Goal: Task Accomplishment & Management: Manage account settings

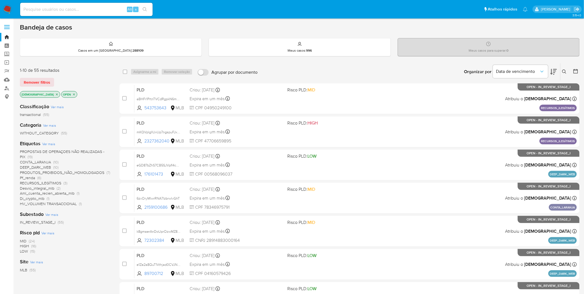
click at [10, 9] on img at bounding box center [7, 9] width 9 height 9
click at [42, 228] on span "WAITING_REVIEW" at bounding box center [35, 228] width 30 height 6
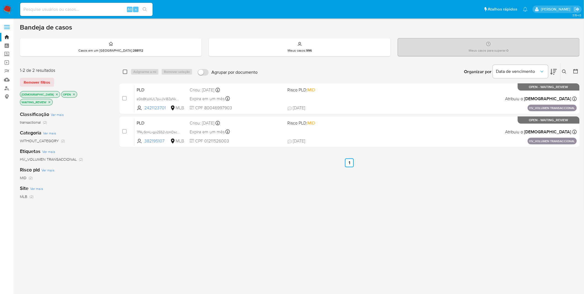
click at [126, 73] on input "checkbox" at bounding box center [125, 72] width 4 height 4
checkbox input "true"
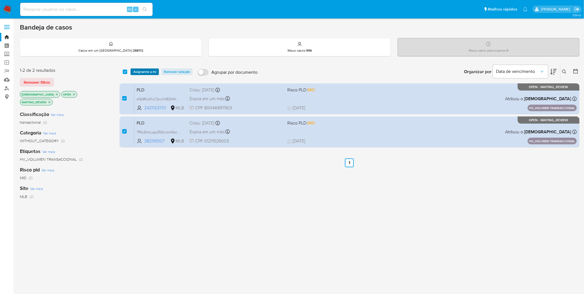
click at [134, 71] on span "Asignarme a mí" at bounding box center [144, 72] width 23 height 6
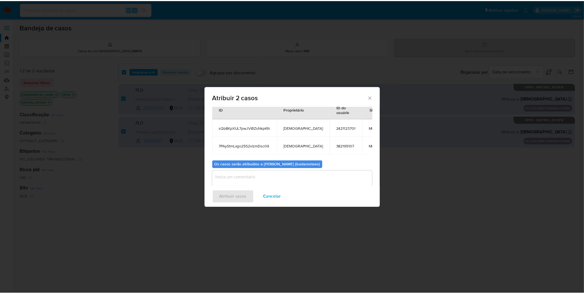
scroll to position [31, 0]
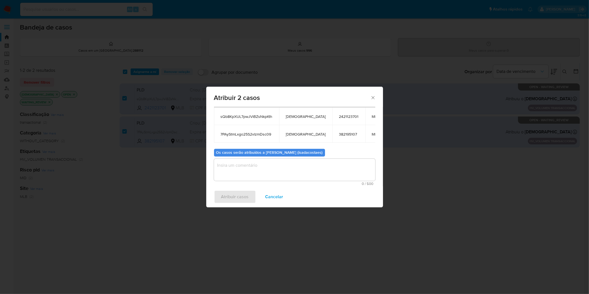
click at [241, 167] on textarea "assign-modal" at bounding box center [294, 170] width 161 height 22
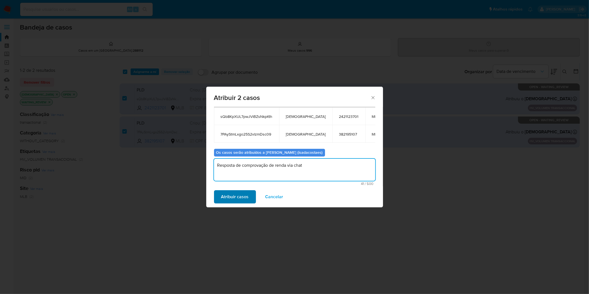
type textarea "Resposta de comprovação de renda via chat"
click at [233, 196] on span "Atribuir casos" at bounding box center [235, 197] width 28 height 12
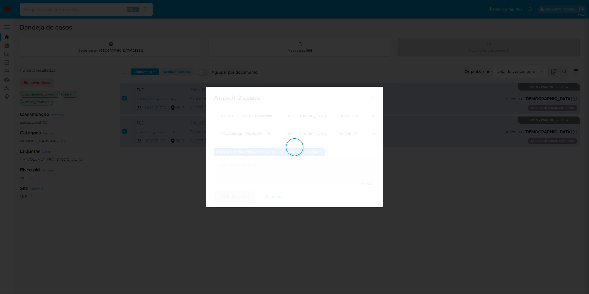
checkbox input "false"
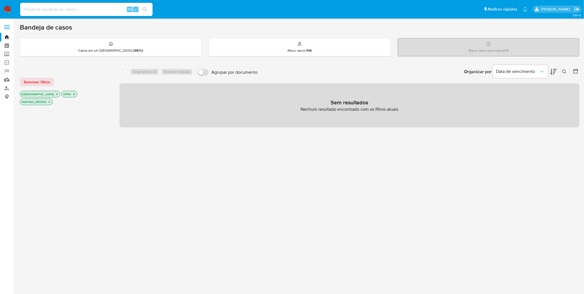
click at [12, 12] on nav "Pausado Ver notificaciones Alt s Atalhos rápidos Presiona las siguientes teclas…" at bounding box center [292, 9] width 584 height 19
click at [11, 12] on img at bounding box center [7, 9] width 9 height 9
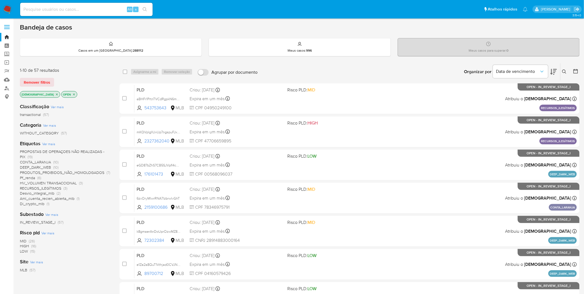
click at [42, 15] on div "Alt s" at bounding box center [86, 9] width 133 height 13
click at [41, 8] on input at bounding box center [86, 9] width 133 height 7
paste input "Sqo00wyaMyJtkrorl2LqCSvG"
type input "Sqo00wyaMyJtkrorl2LqCSvG"
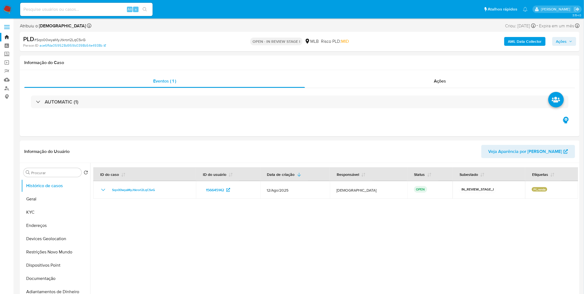
select select "10"
click at [54, 215] on button "KYC" at bounding box center [53, 212] width 65 height 13
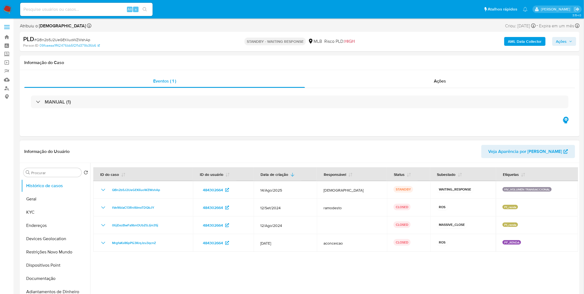
select select "10"
click at [345, 79] on div "Ações" at bounding box center [440, 81] width 270 height 13
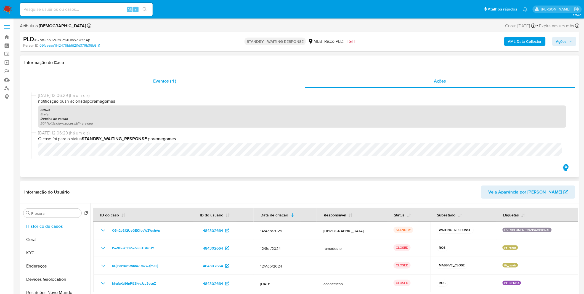
click at [146, 86] on div "Eventos ( 1 )" at bounding box center [164, 81] width 281 height 13
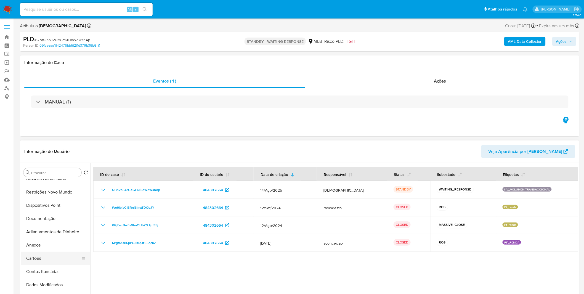
scroll to position [61, 0]
click at [48, 244] on button "Anexos" at bounding box center [53, 243] width 65 height 13
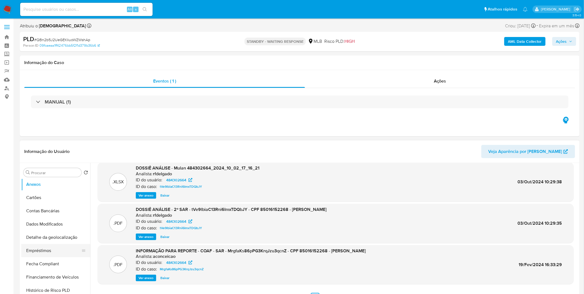
scroll to position [123, 0]
click at [41, 244] on button "Empréstimos" at bounding box center [53, 248] width 65 height 13
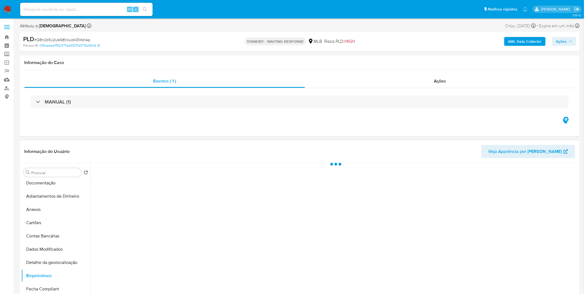
scroll to position [0, 0]
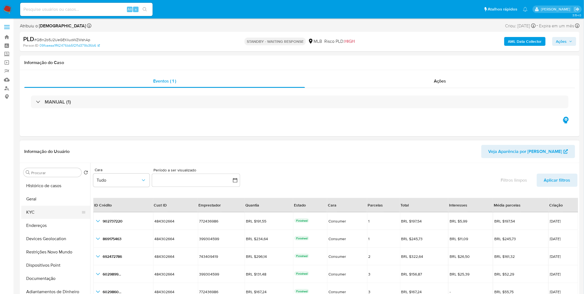
click at [48, 213] on button "KYC" at bounding box center [53, 212] width 65 height 13
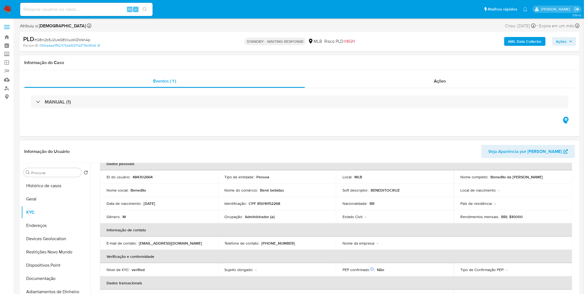
scroll to position [31, 0]
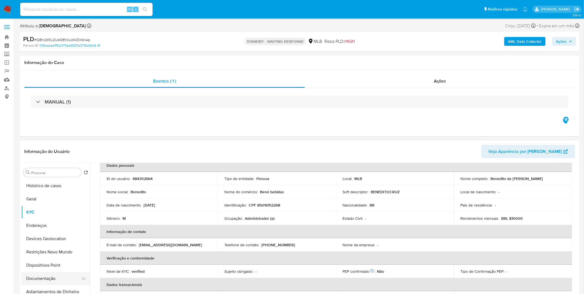
click at [51, 276] on button "Documentação" at bounding box center [53, 278] width 65 height 13
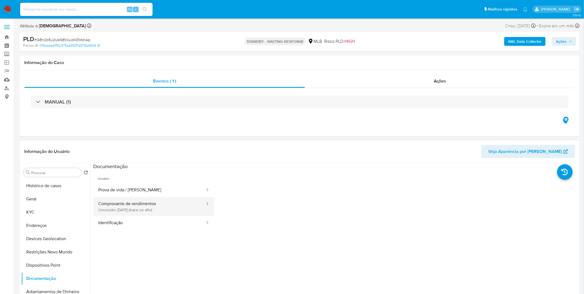
click at [136, 209] on button "Comprovante de rendimentos Concluído: 13/03/2024 (hace un año)" at bounding box center [149, 206] width 112 height 19
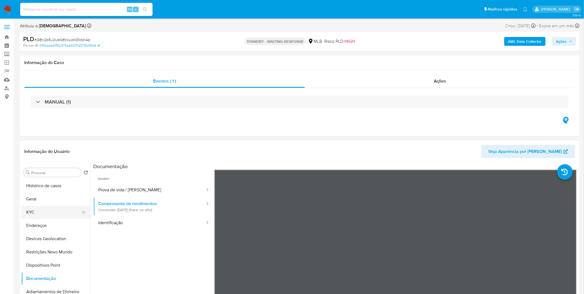
click at [60, 217] on button "KYC" at bounding box center [53, 212] width 65 height 13
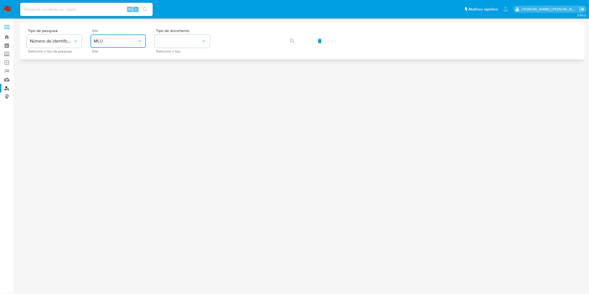
click at [136, 44] on span "MLU" at bounding box center [115, 41] width 43 height 6
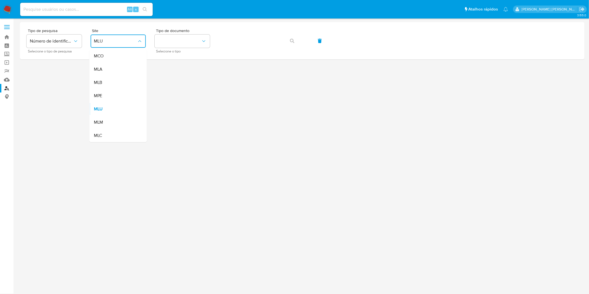
click at [120, 85] on div "MLB" at bounding box center [116, 82] width 45 height 13
click at [120, 85] on div at bounding box center [302, 156] width 565 height 268
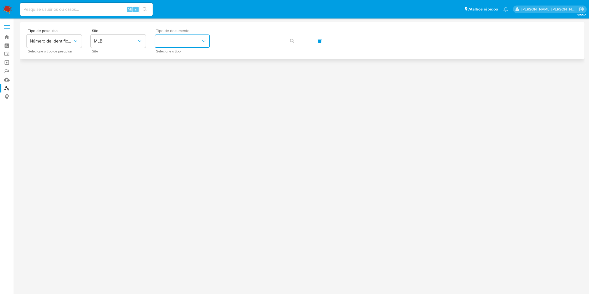
click at [177, 43] on button "identificationType" at bounding box center [182, 41] width 55 height 13
click at [182, 41] on button "identificationType" at bounding box center [182, 41] width 55 height 13
click at [173, 81] on div "CPF CPF" at bounding box center [180, 77] width 45 height 19
click at [297, 41] on button "button" at bounding box center [292, 40] width 19 height 13
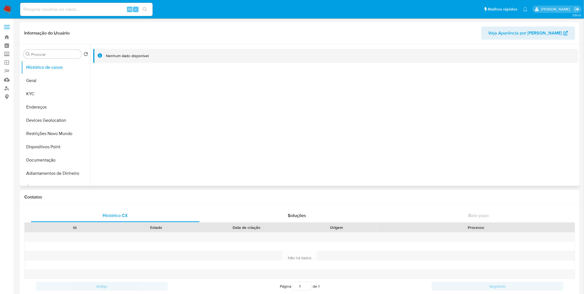
select select "10"
click at [73, 98] on button "KYC" at bounding box center [53, 93] width 65 height 13
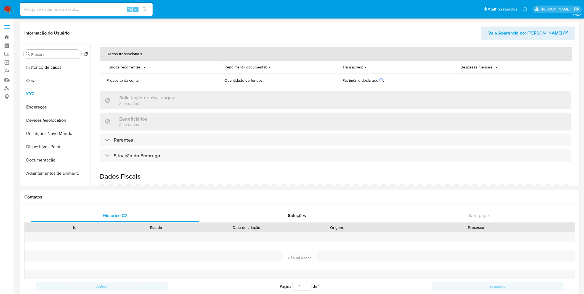
scroll to position [235, 0]
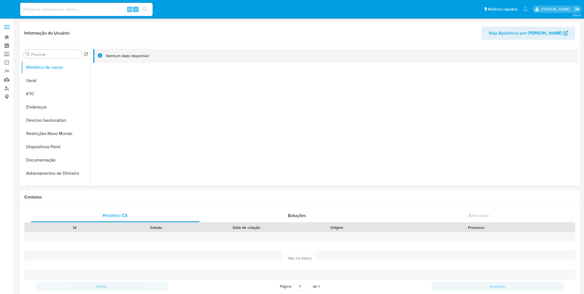
select select "10"
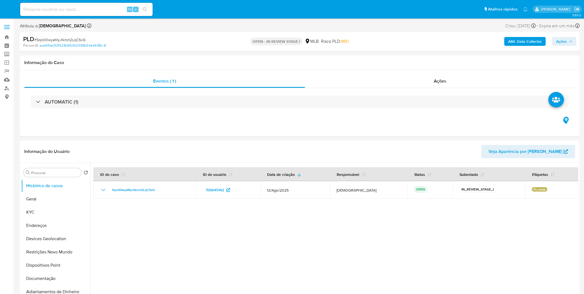
select select "10"
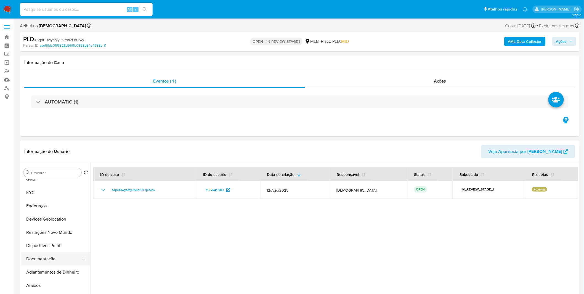
scroll to position [31, 0]
click at [48, 272] on button "Anexos" at bounding box center [53, 274] width 65 height 13
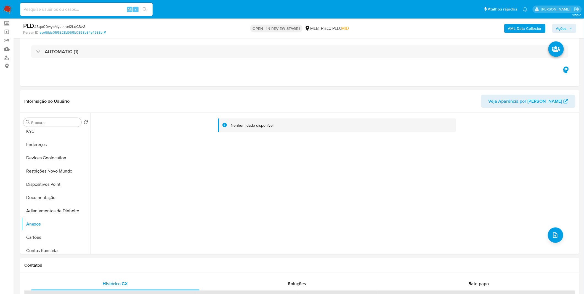
click at [513, 27] on b "AML Data Collector" at bounding box center [525, 28] width 34 height 9
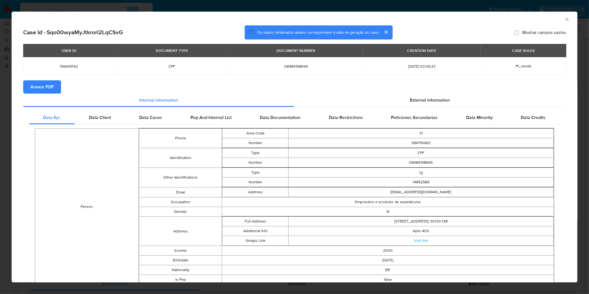
click at [53, 88] on span "Anexar PDF" at bounding box center [41, 87] width 23 height 12
click at [565, 17] on icon "Fechar a janela" at bounding box center [568, 20] width 6 height 6
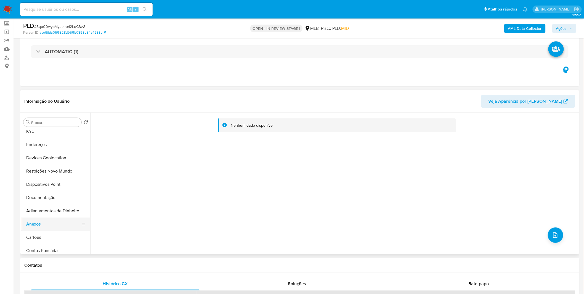
click at [51, 225] on button "Anexos" at bounding box center [53, 224] width 65 height 13
click at [48, 230] on button "Anexos" at bounding box center [53, 224] width 65 height 13
click at [46, 236] on button "Cartões" at bounding box center [53, 237] width 65 height 13
click at [44, 230] on button "Anexos" at bounding box center [53, 224] width 65 height 13
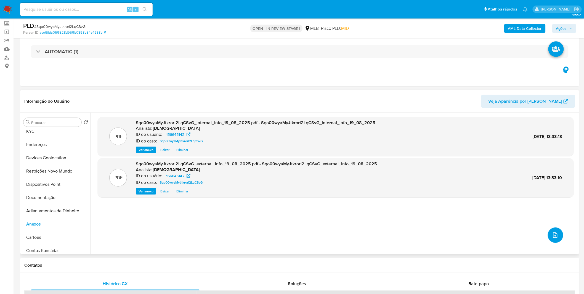
click at [549, 238] on button "upload-file" at bounding box center [555, 235] width 15 height 15
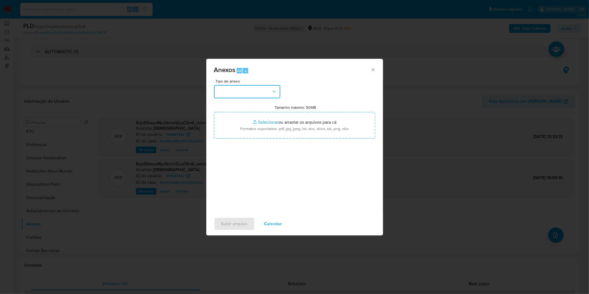
click at [268, 91] on button "button" at bounding box center [247, 91] width 66 height 13
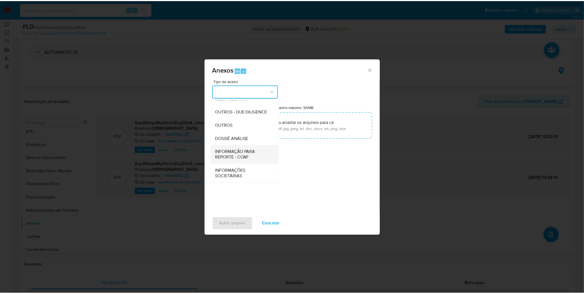
scroll to position [85, 0]
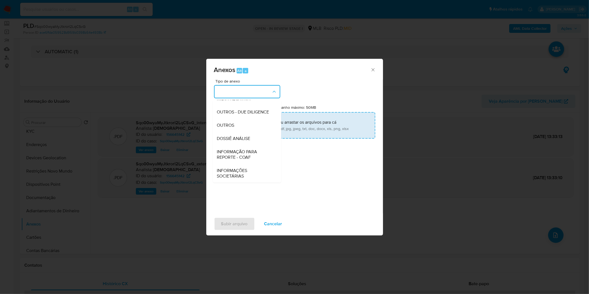
click at [244, 128] on div "OUTROS" at bounding box center [245, 125] width 56 height 13
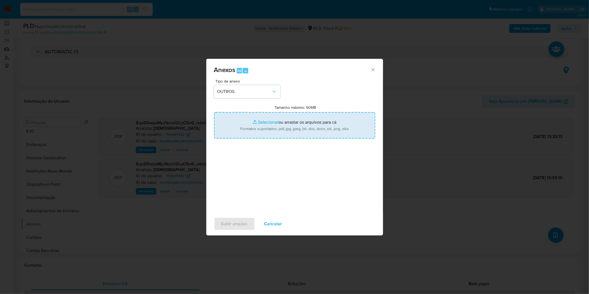
click at [246, 127] on input "Tamanho máximo: 50MB Selecionar arquivos" at bounding box center [294, 125] width 161 height 27
type input "C:\fakepath\DECLINIO SAR - XXXX_XX - CPF 08484168646 - GERMANO TEIXEIRA DE MIRA…"
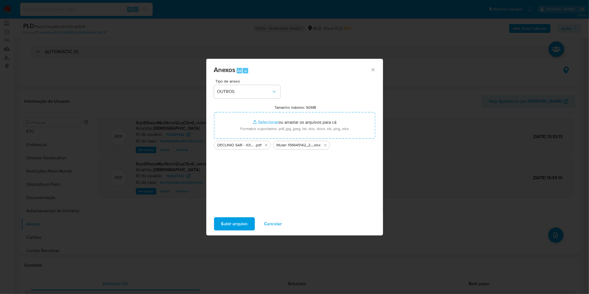
click at [247, 221] on button "Subir arquivo" at bounding box center [234, 223] width 41 height 13
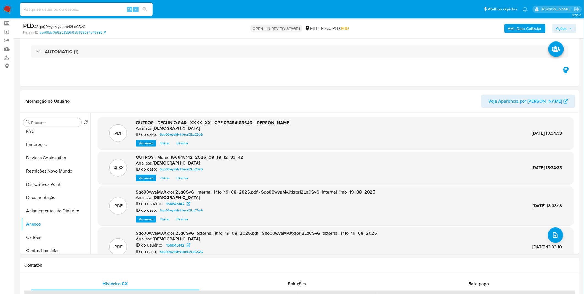
click at [565, 26] on span "Ações" at bounding box center [562, 28] width 11 height 9
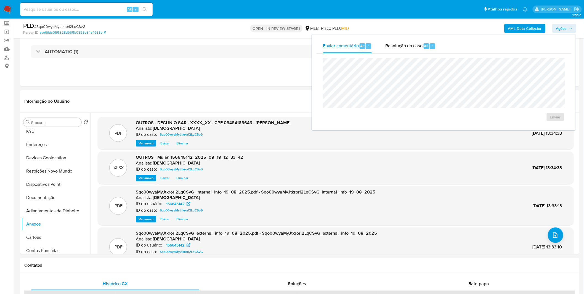
click at [399, 54] on div "Enviar" at bounding box center [444, 90] width 255 height 72
click at [400, 51] on div "Resolução do caso Alt r" at bounding box center [411, 46] width 51 height 14
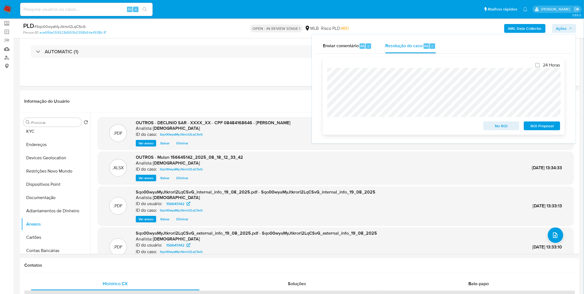
click at [491, 125] on span "No ROI" at bounding box center [501, 126] width 29 height 8
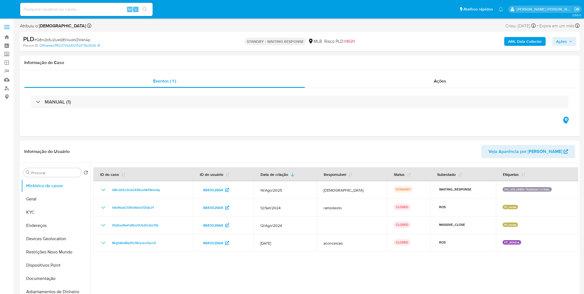
select select "10"
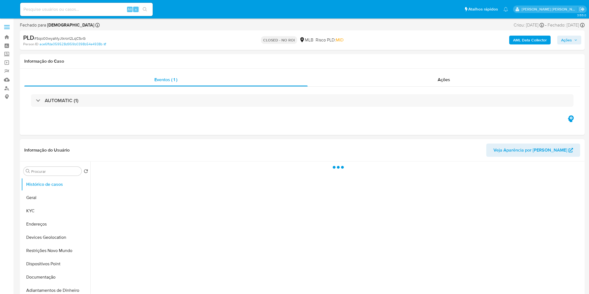
select select "10"
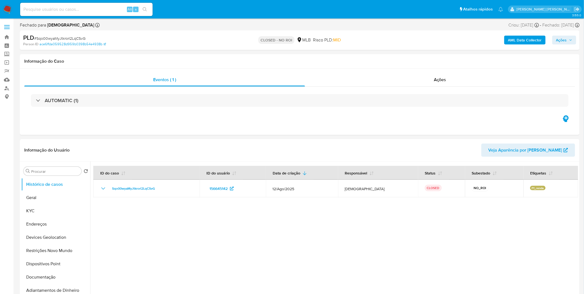
click at [9, 8] on img at bounding box center [7, 9] width 9 height 9
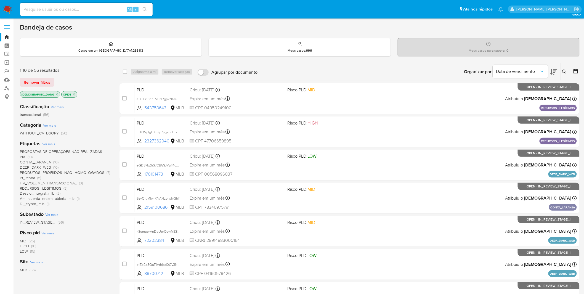
click at [78, 12] on input at bounding box center [86, 9] width 133 height 7
paste input "1VSbPZLKXjq2NlXtECFMOpzR"
type input "1VSbPZLKXjq2NlXtECFMOpzR"
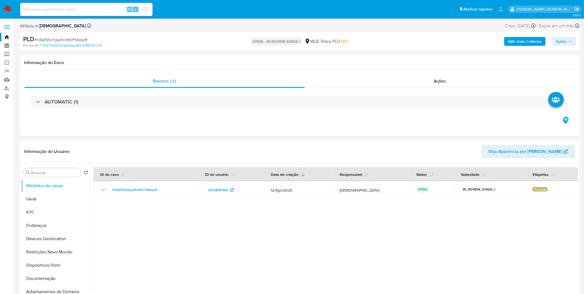
select select "10"
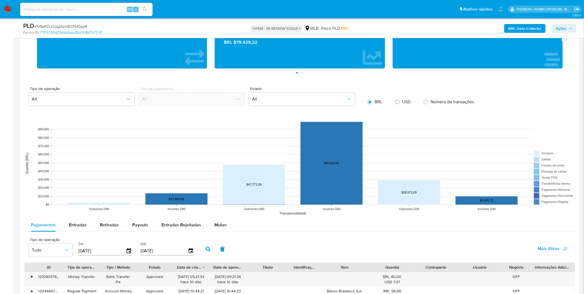
scroll to position [491, 0]
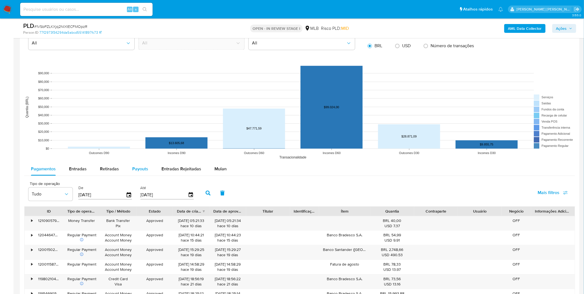
click at [135, 164] on div "Payouts" at bounding box center [140, 168] width 16 height 13
select select "10"
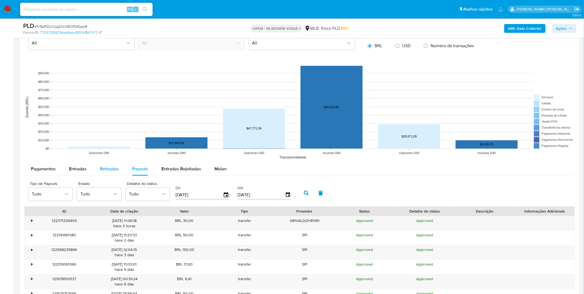
click at [107, 164] on div "Retiradas" at bounding box center [109, 168] width 19 height 13
select select "10"
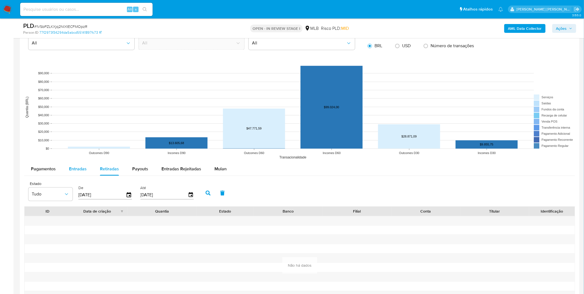
click at [75, 165] on div "Entradas" at bounding box center [78, 168] width 18 height 13
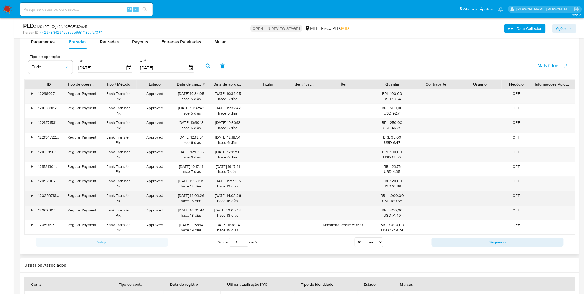
scroll to position [644, 0]
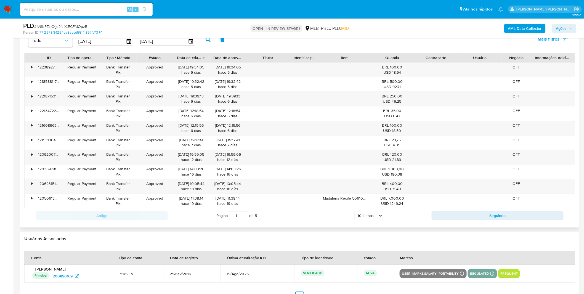
click at [364, 214] on select "5 Linhas 10 Linhas 20 Linhas 25 Linhas 50 Linhas 100 Linhas" at bounding box center [369, 215] width 28 height 9
select select "100"
click at [355, 212] on select "5 Linhas 10 Linhas 20 Linhas 25 Linhas 50 Linhas 100 Linhas" at bounding box center [369, 215] width 28 height 9
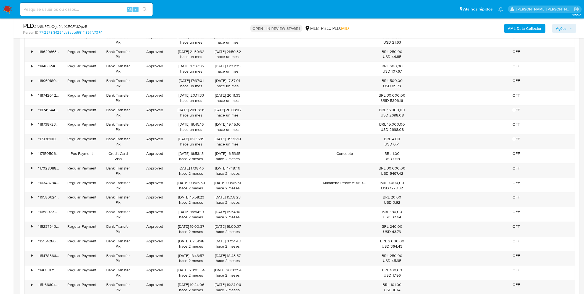
scroll to position [859, 0]
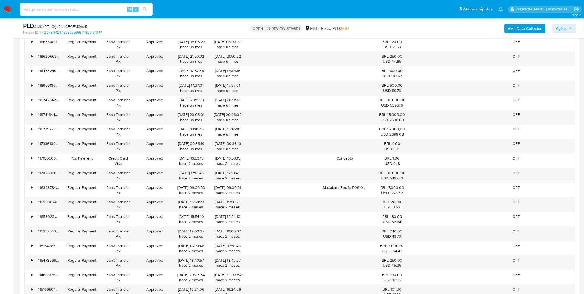
click at [70, 10] on input at bounding box center [86, 9] width 133 height 7
paste input "1VSbPZLKXjq2NlXtECFMOpzR"
type input "1VSbPZLKXjq2NlXtECFMOpzR"
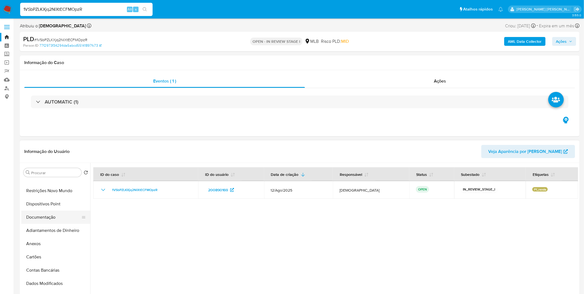
scroll to position [0, 0]
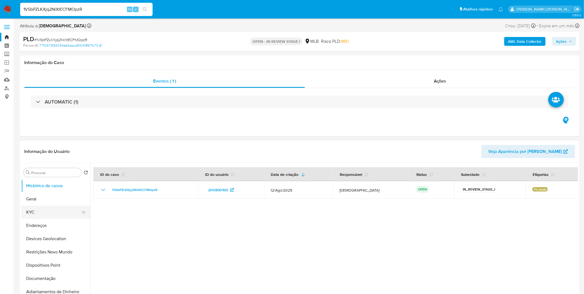
click at [54, 212] on button "KYC" at bounding box center [53, 212] width 65 height 13
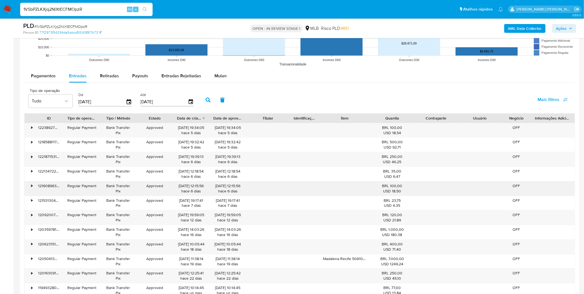
scroll to position [583, 0]
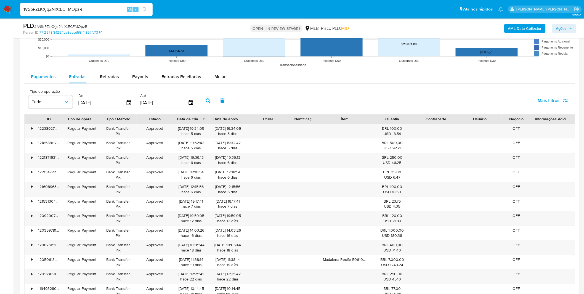
click at [46, 78] on span "Pagamentos" at bounding box center [43, 76] width 25 height 6
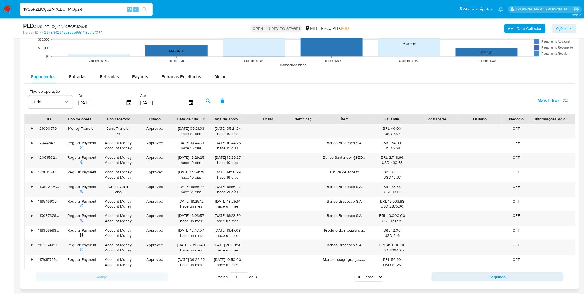
click at [303, 102] on div "Tipo de operação Tudo De 22/05/2025 Até 19/08/2025 Mais filtros" at bounding box center [299, 100] width 551 height 28
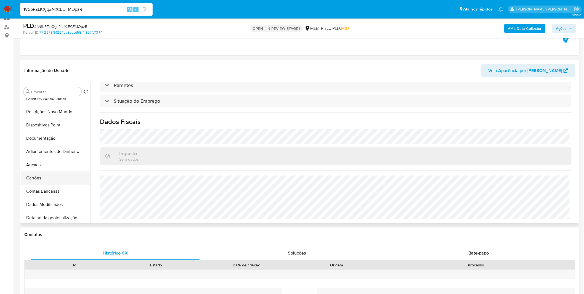
scroll to position [61, 0]
click at [57, 162] on button "Anexos" at bounding box center [53, 162] width 65 height 13
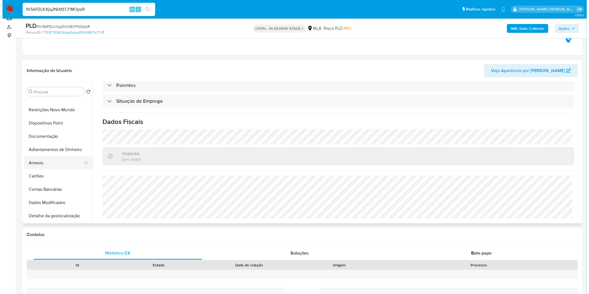
scroll to position [0, 0]
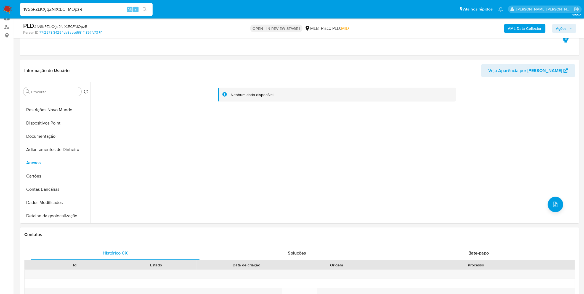
click at [541, 29] on b "AML Data Collector" at bounding box center [525, 28] width 34 height 9
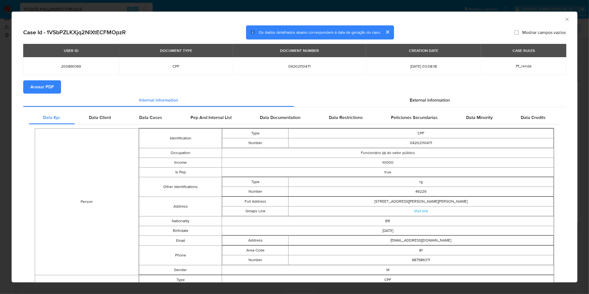
click at [58, 83] on button "Anexar PDF" at bounding box center [42, 86] width 38 height 13
click at [567, 17] on div "AML Data Collector" at bounding box center [295, 19] width 566 height 14
click at [565, 19] on icon "Fechar a janela" at bounding box center [568, 20] width 6 height 6
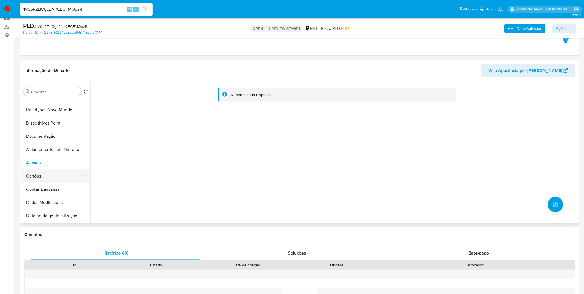
click at [39, 170] on button "Cartões" at bounding box center [53, 176] width 65 height 13
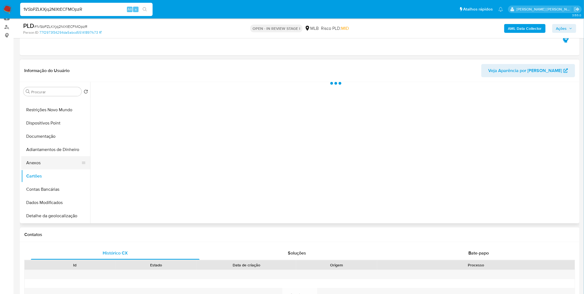
click at [39, 164] on button "Anexos" at bounding box center [53, 162] width 65 height 13
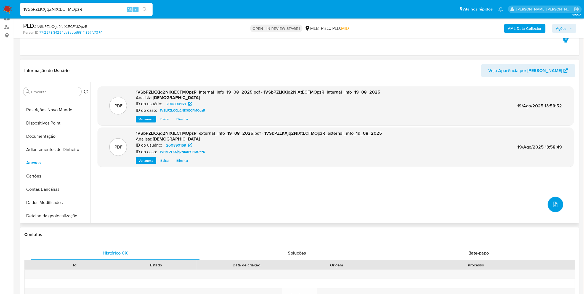
click at [554, 206] on icon "upload-file" at bounding box center [555, 204] width 7 height 7
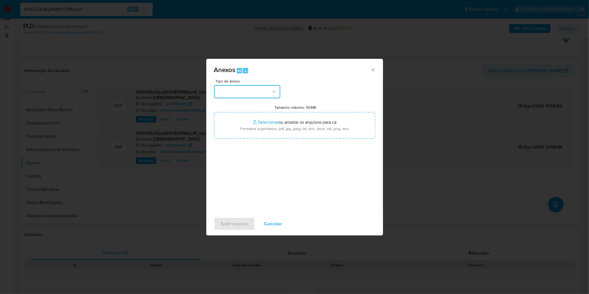
click at [266, 90] on button "button" at bounding box center [247, 91] width 66 height 13
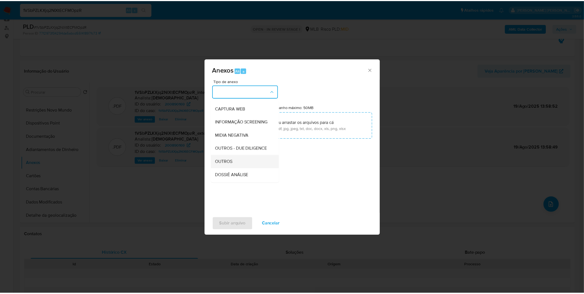
scroll to position [61, 0]
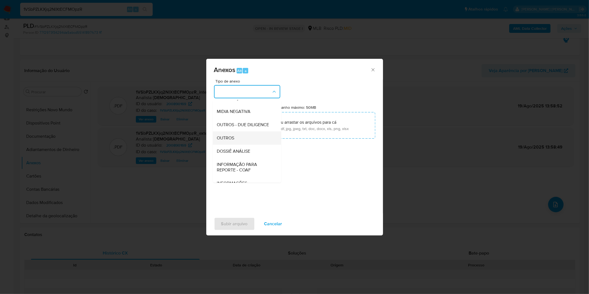
click at [236, 145] on div "OUTROS" at bounding box center [245, 137] width 56 height 13
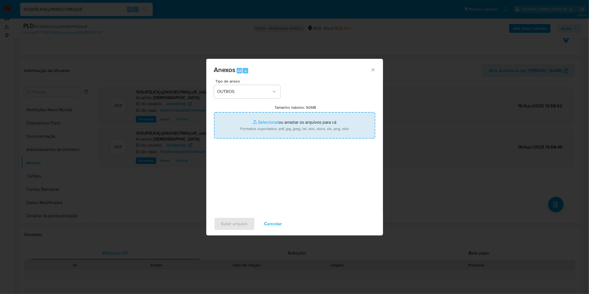
click at [246, 120] on input "Tamanho máximo: 50MB Selecionar arquivos" at bounding box center [294, 125] width 161 height 27
type input "C:\fakepath\Mulan 200890169_2025_08_18_13_43_59.xlsx"
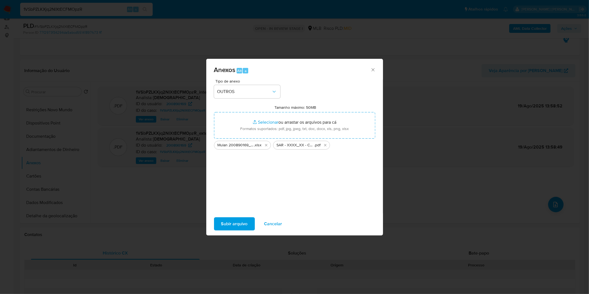
click at [245, 225] on span "Subir arquivo" at bounding box center [234, 224] width 27 height 12
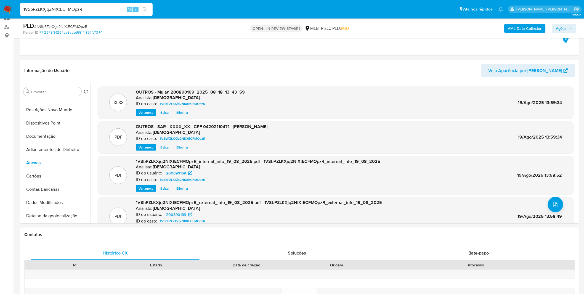
click at [574, 25] on button "Ações" at bounding box center [565, 28] width 24 height 9
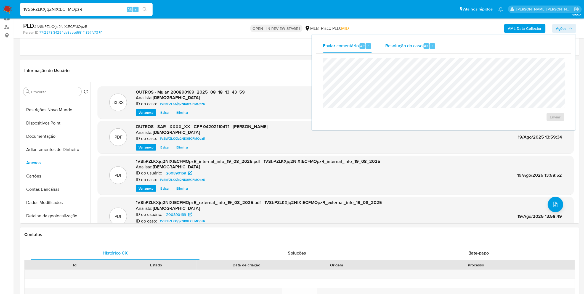
click at [418, 45] on span "Resolução do caso" at bounding box center [404, 46] width 37 height 6
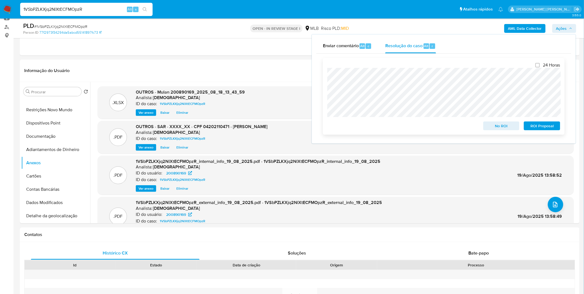
click at [536, 129] on span "ROI Proposal" at bounding box center [542, 126] width 29 height 8
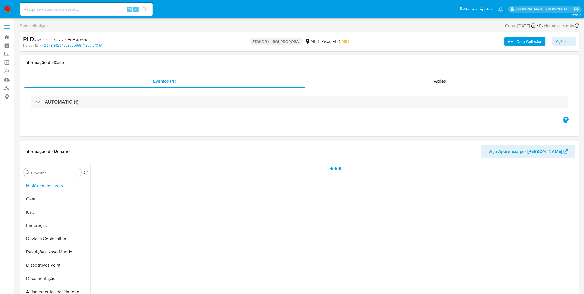
select select "10"
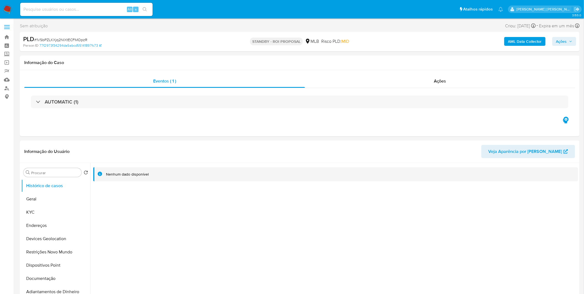
click at [5, 11] on img at bounding box center [7, 9] width 9 height 9
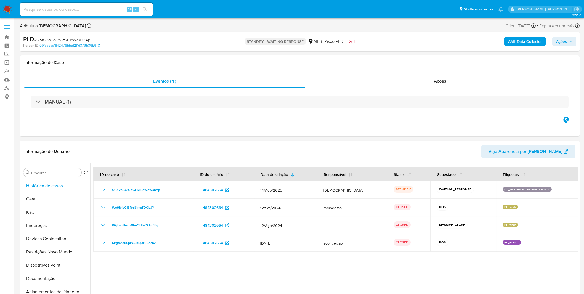
select select "10"
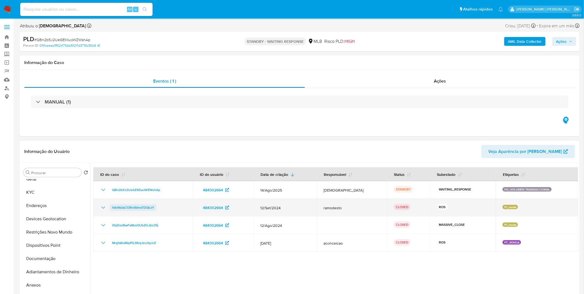
scroll to position [31, 0]
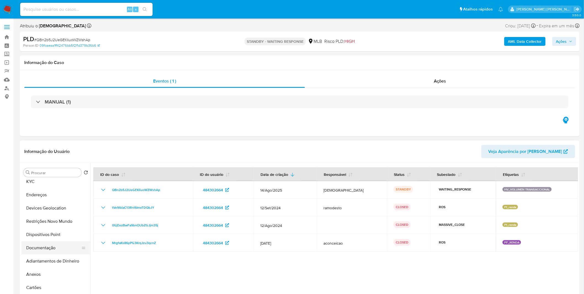
click at [44, 249] on button "Documentação" at bounding box center [53, 247] width 65 height 13
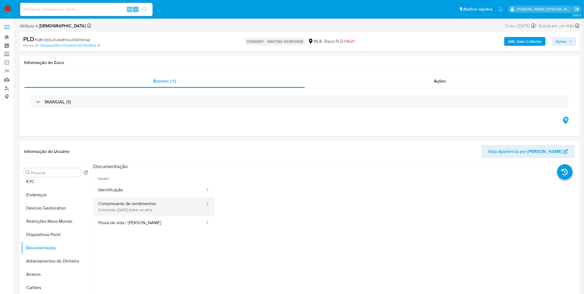
click at [147, 209] on button "Comprovante de rendimentos Concluído: [DATE] (hace un año)" at bounding box center [149, 206] width 112 height 19
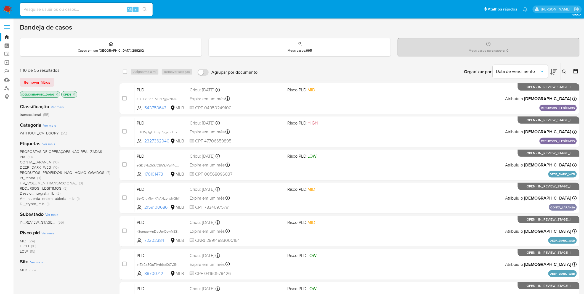
click at [92, 12] on input at bounding box center [86, 9] width 133 height 7
paste input "pA2YZYnGgPnqjsmElKz32YQG"
type input "pA2YZYnGgPnqjsmElKz32YQG"
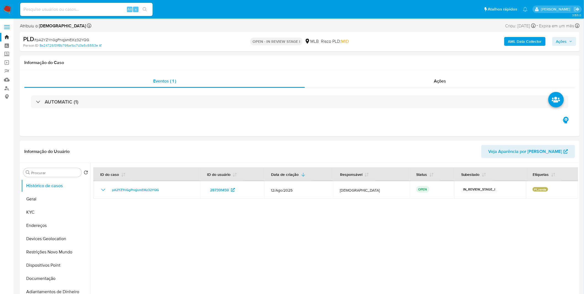
select select "10"
click at [46, 207] on button "KYC" at bounding box center [53, 212] width 65 height 13
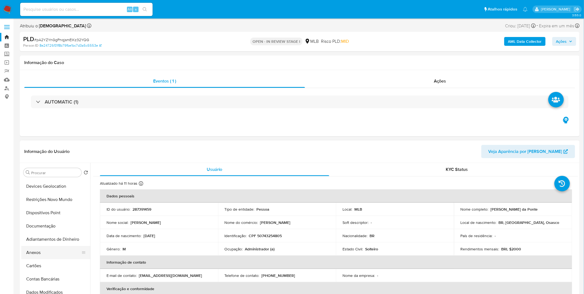
scroll to position [61, 0]
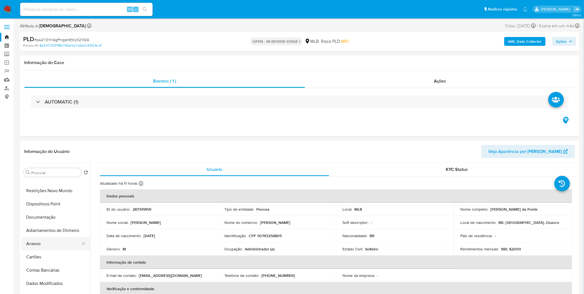
click at [39, 241] on button "Anexos" at bounding box center [53, 243] width 65 height 13
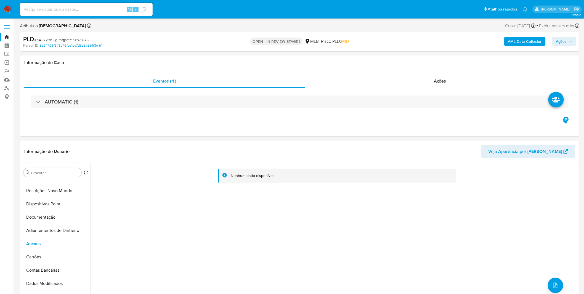
click at [534, 42] on b "AML Data Collector" at bounding box center [525, 41] width 34 height 9
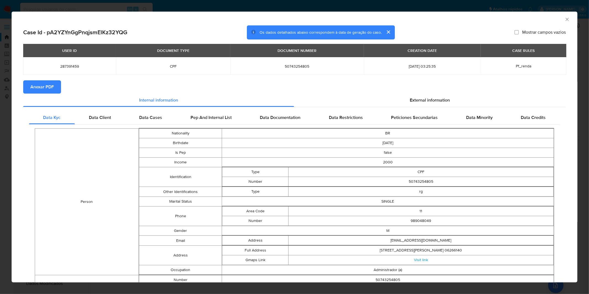
click at [37, 93] on span "Anexar PDF" at bounding box center [41, 87] width 23 height 12
click at [566, 18] on div "AML Data Collector" at bounding box center [295, 19] width 566 height 14
click at [565, 20] on icon "Fechar a janela" at bounding box center [568, 20] width 6 height 6
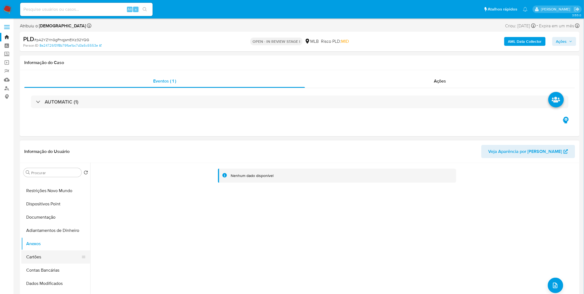
click at [33, 262] on button "Cartões" at bounding box center [53, 257] width 65 height 13
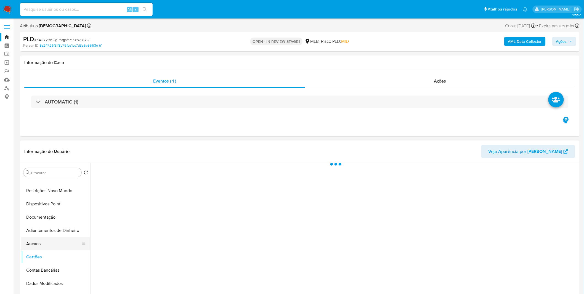
click at [38, 245] on button "Anexos" at bounding box center [53, 243] width 65 height 13
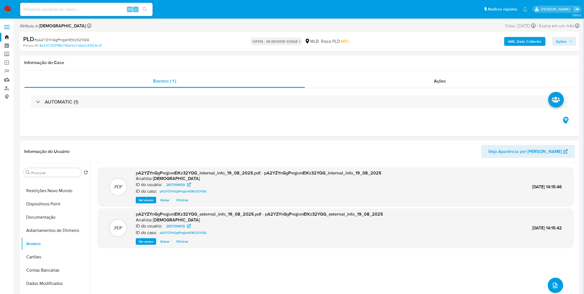
click at [550, 283] on button "upload-file" at bounding box center [555, 285] width 15 height 15
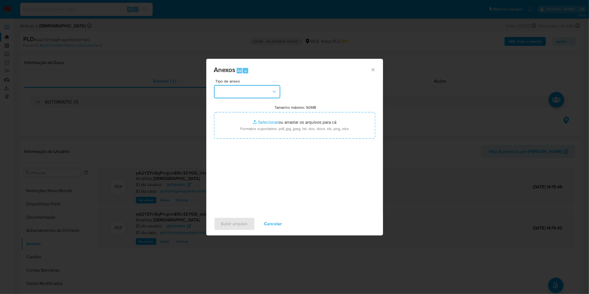
click at [243, 90] on button "button" at bounding box center [247, 91] width 66 height 13
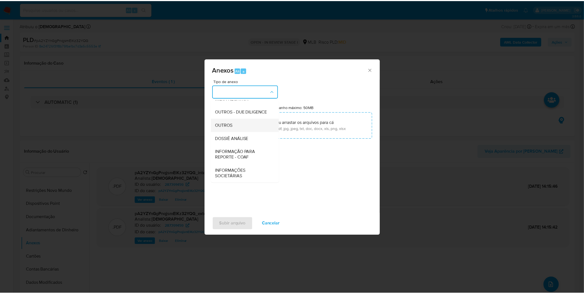
scroll to position [85, 0]
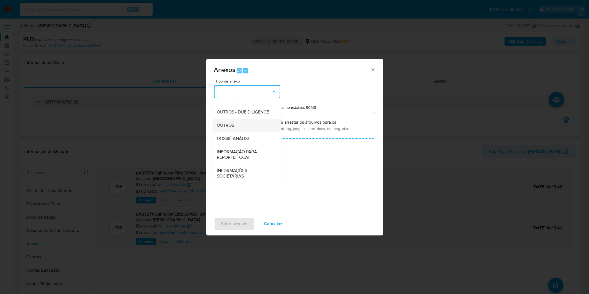
click at [242, 128] on div "OUTROS" at bounding box center [245, 125] width 56 height 13
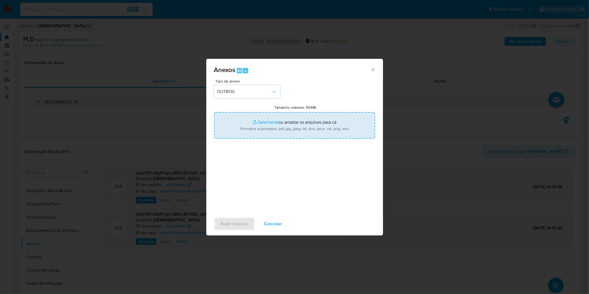
click at [249, 126] on input "Tamanho máximo: 50MB Selecionar arquivos" at bounding box center [294, 125] width 161 height 27
type input "C:\fakepath\Mulan 287391459_2025_08_18_12_47_54.xlsx"
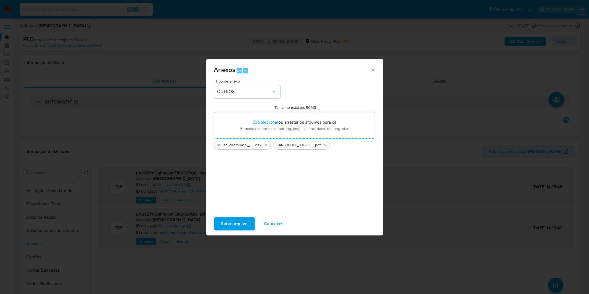
click at [233, 220] on span "Subir arquivo" at bounding box center [234, 224] width 27 height 12
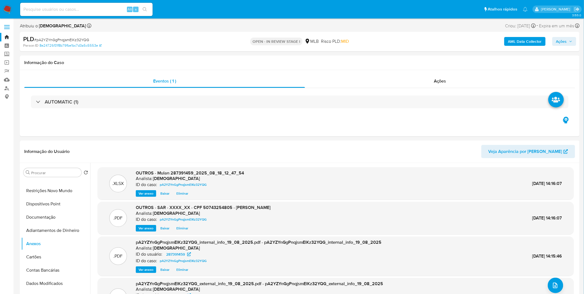
click at [565, 40] on span "Ações" at bounding box center [562, 41] width 11 height 9
click at [404, 59] on span "Resolução do caso" at bounding box center [404, 59] width 37 height 6
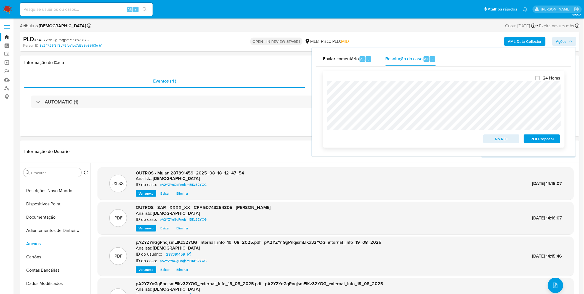
click at [531, 138] on span "ROI Proposal" at bounding box center [542, 139] width 29 height 8
click at [531, 138] on div "ROI Proposal" at bounding box center [541, 137] width 39 height 11
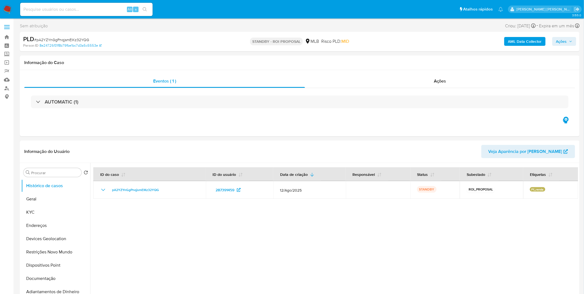
select select "10"
click at [7, 8] on img at bounding box center [7, 9] width 9 height 9
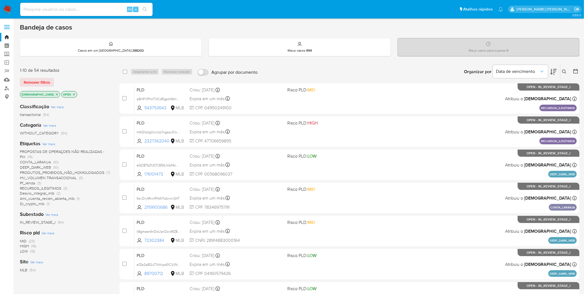
click at [92, 5] on div "Alt s" at bounding box center [86, 9] width 133 height 13
click at [94, 10] on input at bounding box center [86, 9] width 133 height 7
paste input "8Wo54G6It77f6LxuTF9UPXrz"
type input "8Wo54G6It77f6LxuTF9UPXrz"
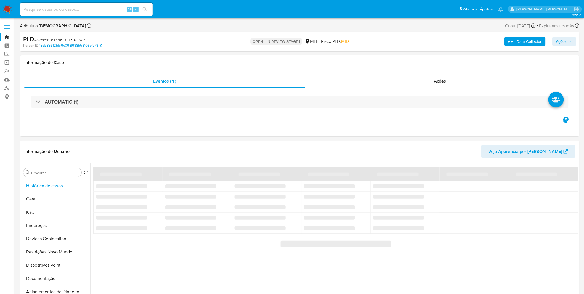
select select "10"
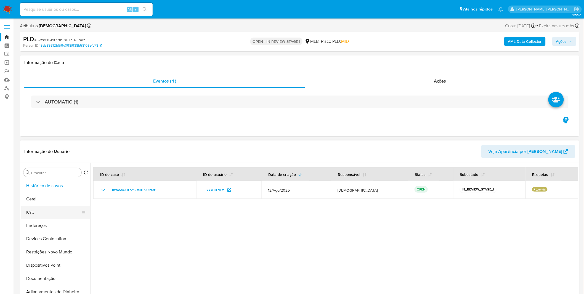
click at [39, 213] on button "KYC" at bounding box center [53, 212] width 65 height 13
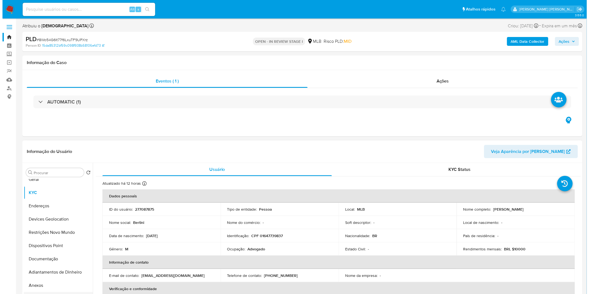
scroll to position [31, 0]
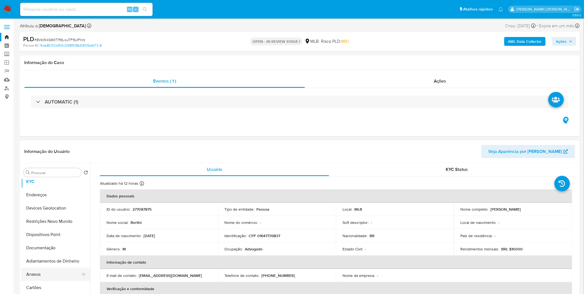
click at [54, 277] on button "Anexos" at bounding box center [53, 274] width 65 height 13
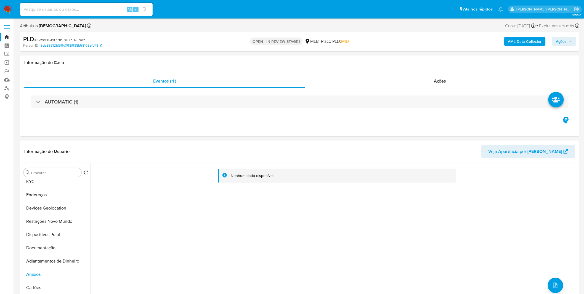
click at [525, 39] on b "AML Data Collector" at bounding box center [525, 41] width 34 height 9
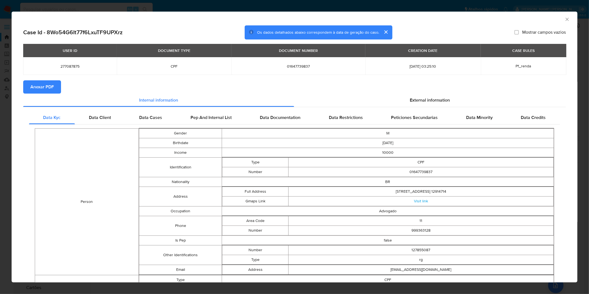
click at [45, 89] on span "Anexar PDF" at bounding box center [41, 87] width 23 height 12
click at [565, 17] on icon "Fechar a janela" at bounding box center [568, 20] width 6 height 6
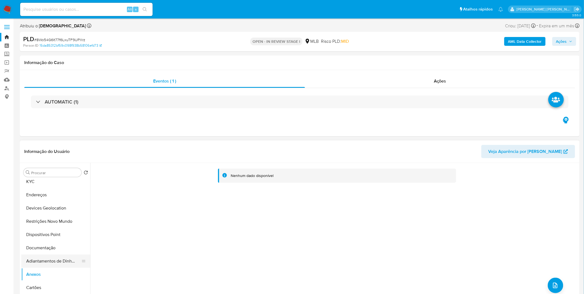
click at [43, 264] on button "Adiantamentos de Dinheiro" at bounding box center [53, 261] width 65 height 13
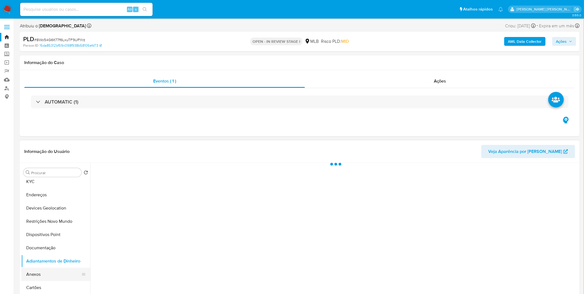
click at [44, 275] on button "Anexos" at bounding box center [53, 274] width 65 height 13
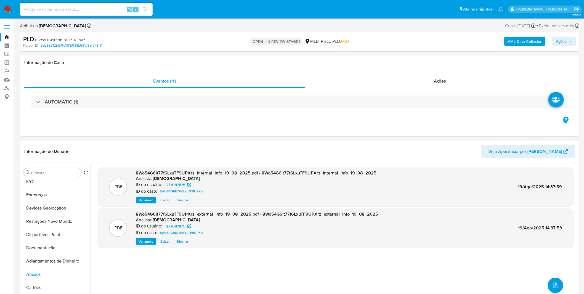
click at [555, 286] on icon "upload-file" at bounding box center [555, 285] width 7 height 7
click at [565, 285] on div ".PDF 8Wo54G6It77f6LxuTF9UPXrz_internal_info_19_08_2025.pdf - 8Wo54G6It77f6LxuTF…" at bounding box center [336, 233] width 476 height 133
click at [559, 285] on button "upload-file" at bounding box center [555, 285] width 15 height 15
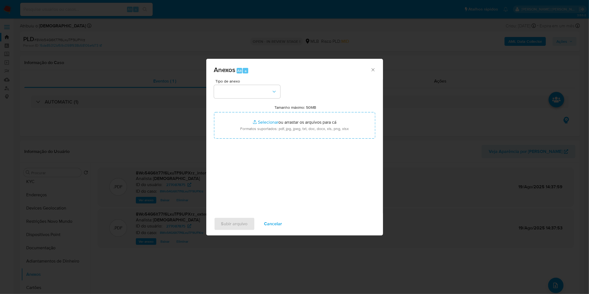
click at [260, 82] on span "Tipo de anexo" at bounding box center [248, 81] width 66 height 4
click at [259, 86] on button "button" at bounding box center [247, 91] width 66 height 13
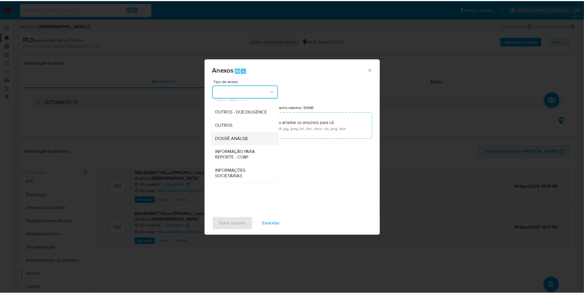
scroll to position [85, 0]
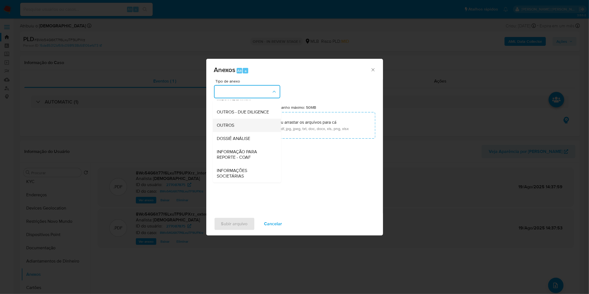
click at [248, 128] on div "OUTROS" at bounding box center [245, 125] width 56 height 13
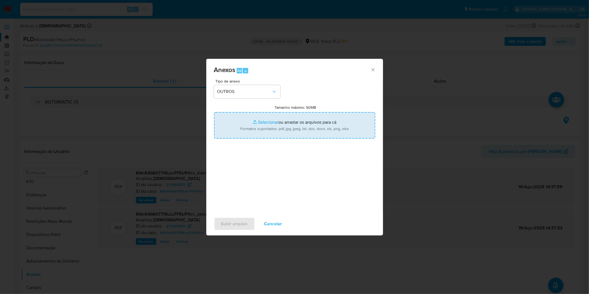
click at [257, 125] on input "Tamanho máximo: 50MB Selecionar arquivos" at bounding box center [294, 125] width 161 height 27
type input "C:\fakepath\Mulan 277087875_2025_08_18_13_33_42.xlsx"
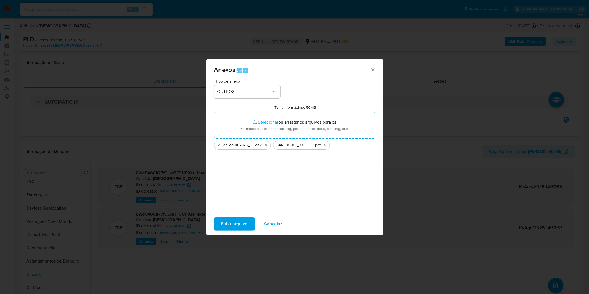
click at [225, 226] on span "Subir arquivo" at bounding box center [234, 224] width 27 height 12
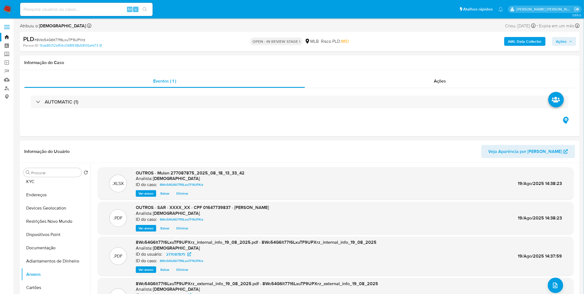
click at [571, 46] on div "AML Data Collector Ações" at bounding box center [485, 41] width 183 height 13
click at [559, 35] on div "AML Data Collector Ações" at bounding box center [485, 41] width 183 height 13
click at [560, 35] on div "AML Data Collector Ações" at bounding box center [485, 41] width 183 height 13
click at [558, 38] on span "Ações" at bounding box center [562, 41] width 11 height 9
click at [408, 61] on span "Resolução do caso" at bounding box center [404, 59] width 37 height 6
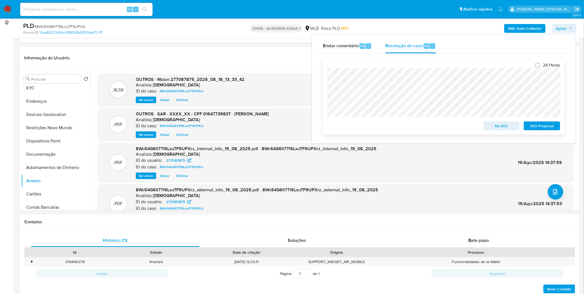
scroll to position [31, 0]
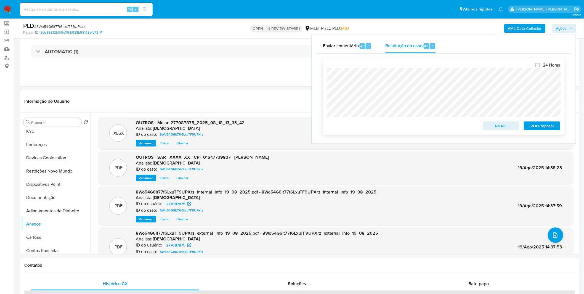
click at [546, 130] on span "ROI Proposal" at bounding box center [542, 126] width 29 height 8
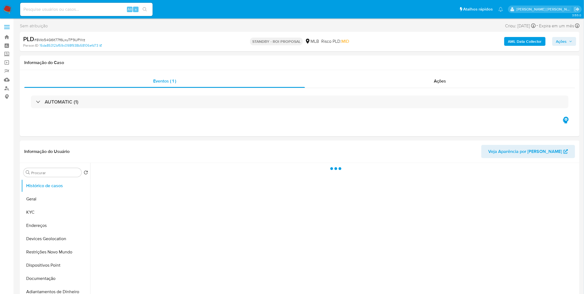
select select "10"
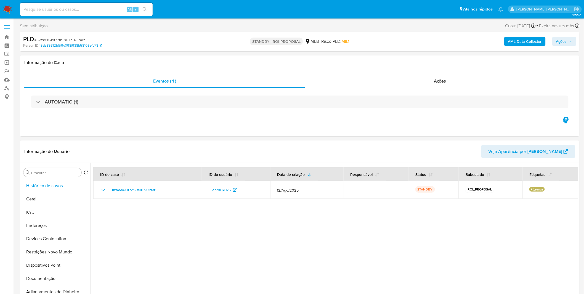
click at [12, 6] on img at bounding box center [7, 9] width 9 height 9
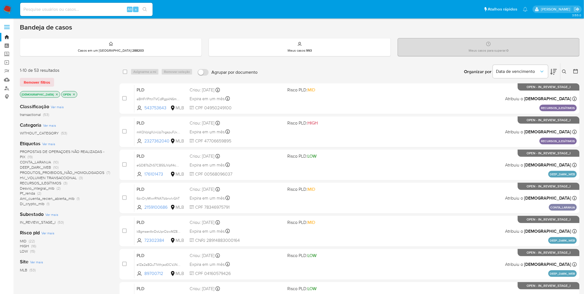
click at [93, 7] on input at bounding box center [86, 9] width 133 height 7
paste input "8qc8DdHfTtxnu8xQgKfhXTsU"
type input "8qc8DdHfTtxnu8xQgKfhXTsU"
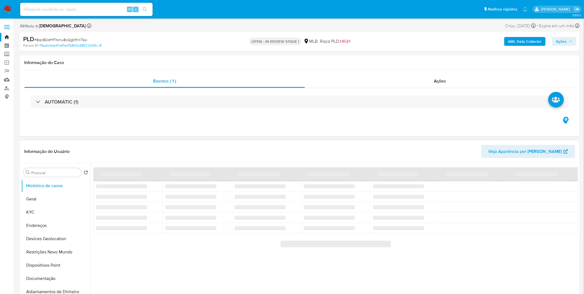
select select "10"
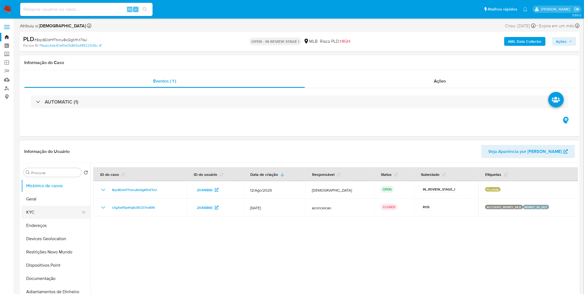
click at [58, 214] on button "KYC" at bounding box center [53, 212] width 65 height 13
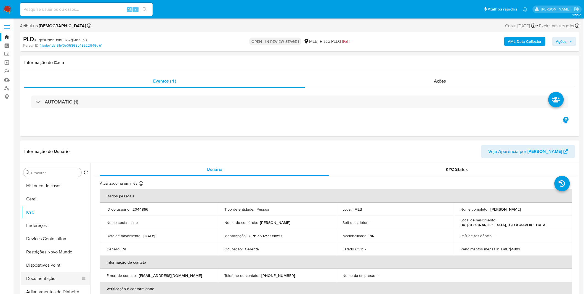
click at [37, 283] on button "Documentação" at bounding box center [53, 278] width 65 height 13
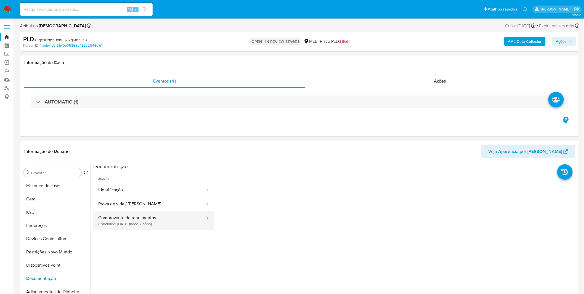
click at [155, 220] on button "Comprovante de rendimentos Concluído: [DATE] (hace 2 años)" at bounding box center [149, 220] width 112 height 19
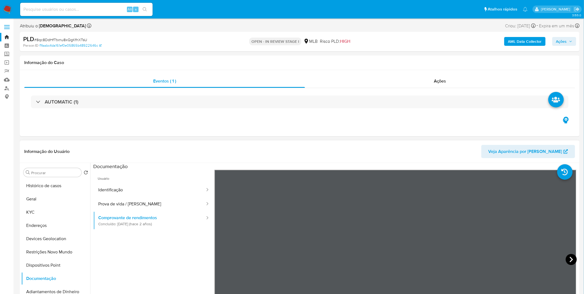
click at [569, 262] on icon at bounding box center [571, 259] width 11 height 11
click at [222, 256] on icon at bounding box center [221, 259] width 11 height 11
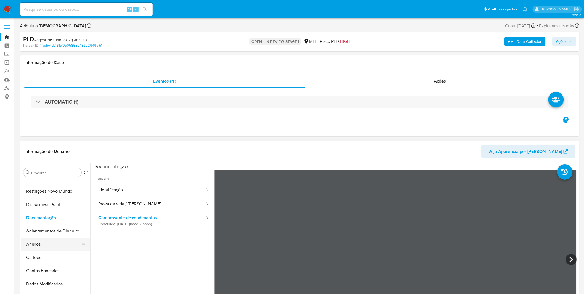
scroll to position [61, 0]
click at [48, 247] on button "Anexos" at bounding box center [53, 243] width 65 height 13
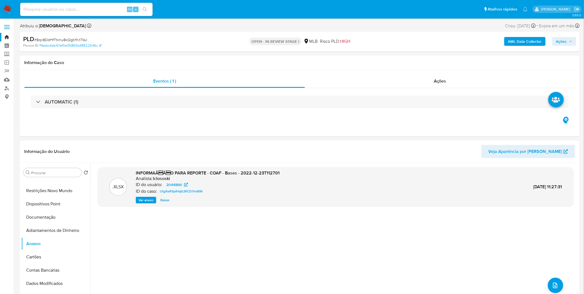
click at [139, 200] on span "Ver anexo" at bounding box center [146, 200] width 15 height 6
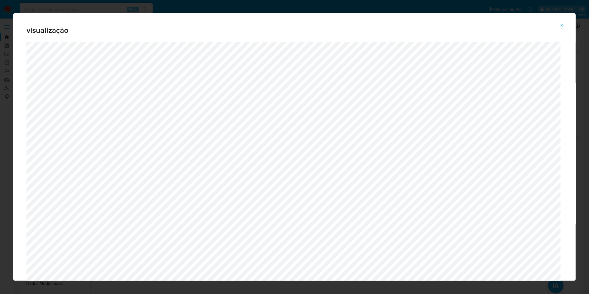
click at [365, 6] on div "visualização" at bounding box center [294, 147] width 589 height 294
click at [565, 29] on button "Attachment preview" at bounding box center [562, 25] width 12 height 9
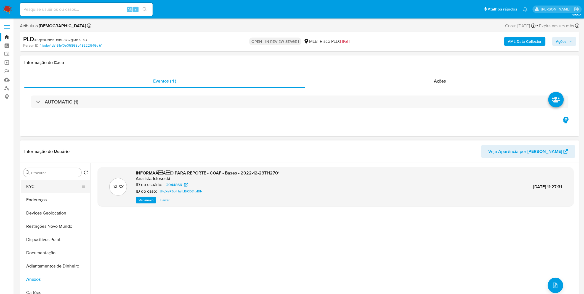
scroll to position [0, 0]
click at [48, 188] on button "Histórico de casos" at bounding box center [53, 185] width 65 height 13
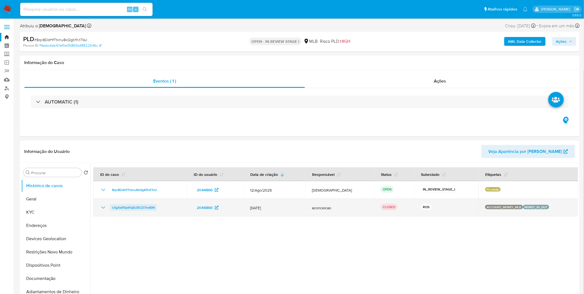
click at [119, 206] on span "UtgXeR5pIHajtLBiCD7nxBlN" at bounding box center [133, 207] width 43 height 7
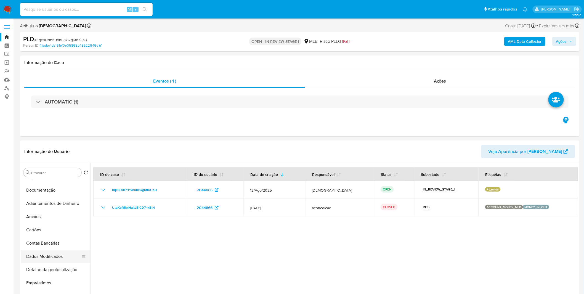
scroll to position [92, 0]
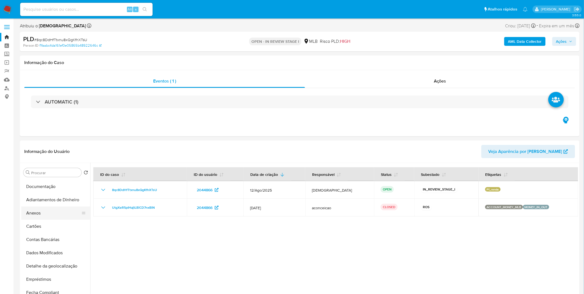
click at [55, 211] on button "Anexos" at bounding box center [53, 213] width 65 height 13
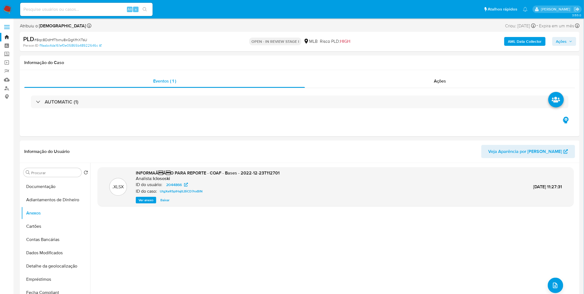
click at [533, 37] on b "AML Data Collector" at bounding box center [525, 41] width 34 height 9
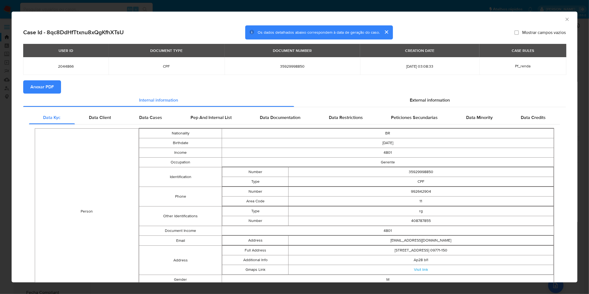
click at [56, 84] on button "Anexar PDF" at bounding box center [42, 86] width 38 height 13
click at [565, 21] on icon "Fechar a janela" at bounding box center [568, 20] width 6 height 6
click at [561, 21] on div "AML Data Collector" at bounding box center [295, 19] width 566 height 14
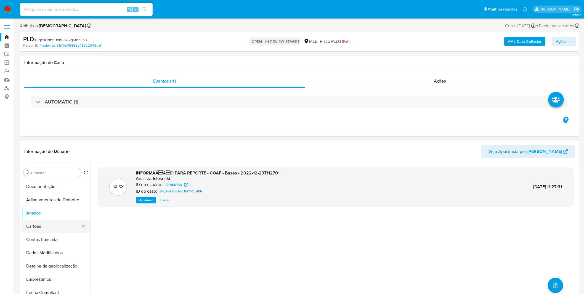
click at [53, 225] on button "Cartões" at bounding box center [53, 226] width 65 height 13
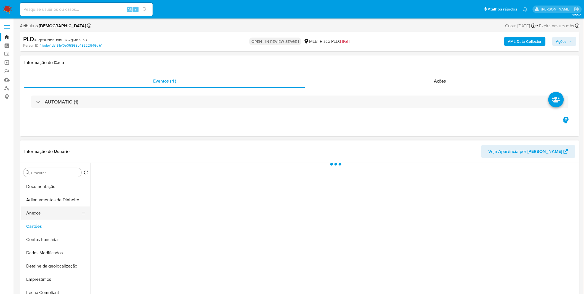
click at [56, 212] on button "Anexos" at bounding box center [53, 213] width 65 height 13
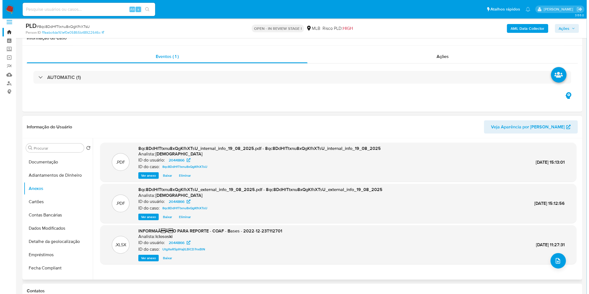
scroll to position [0, 0]
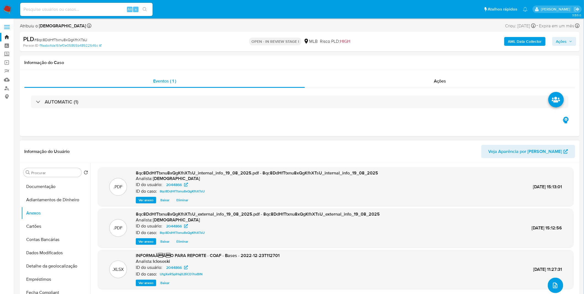
click at [548, 286] on button "upload-file" at bounding box center [555, 285] width 15 height 15
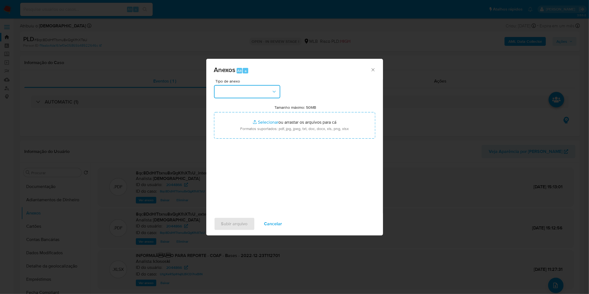
click at [260, 90] on button "button" at bounding box center [247, 91] width 66 height 13
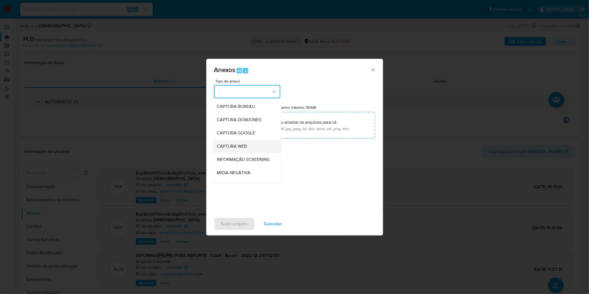
scroll to position [61, 0]
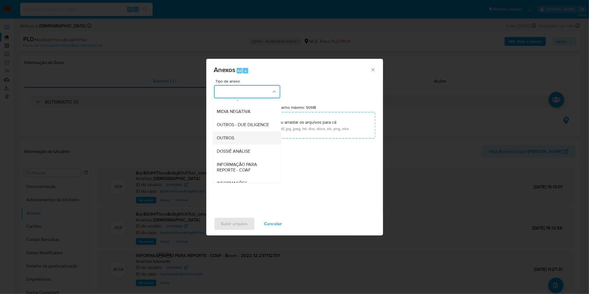
click at [253, 145] on div "OUTROS" at bounding box center [245, 137] width 56 height 13
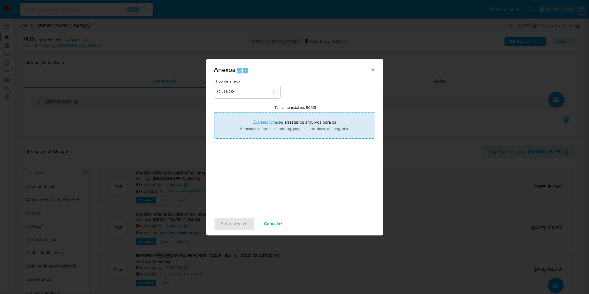
click at [252, 132] on input "Tamanho máximo: 50MB Selecionar arquivos" at bounding box center [294, 125] width 161 height 27
type input "C:\fakepath\2º SAR - XXXX_XX - CPF 35929998850 - LINO FELIPE MARCHINI.pdf"
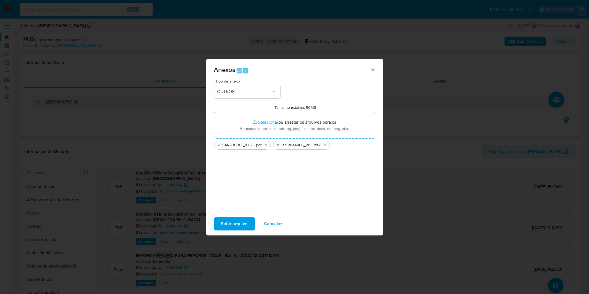
click at [240, 220] on span "Subir arquivo" at bounding box center [234, 224] width 27 height 12
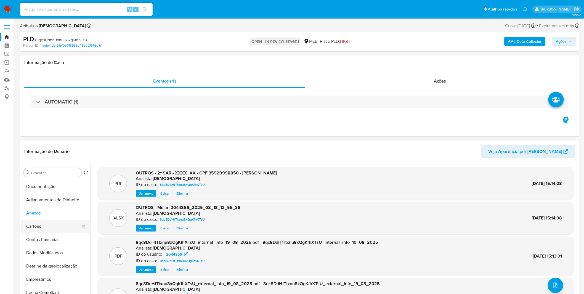
click at [55, 226] on button "Cartões" at bounding box center [53, 226] width 65 height 13
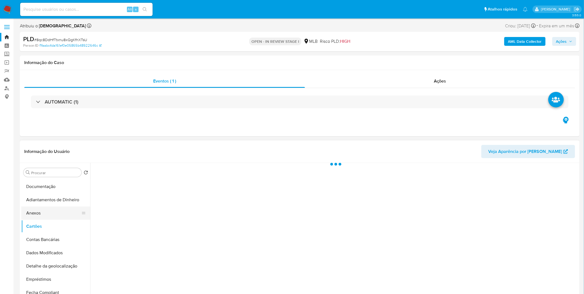
click at [54, 217] on button "Anexos" at bounding box center [53, 213] width 65 height 13
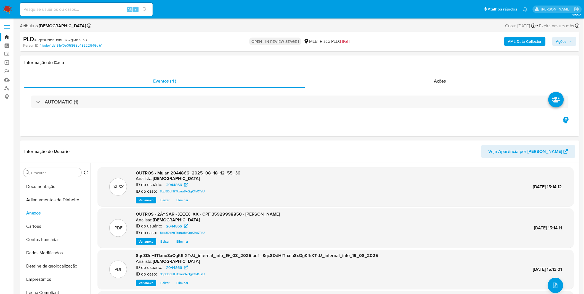
click at [562, 46] on div "AML Data Collector Ações" at bounding box center [485, 41] width 183 height 13
click at [562, 43] on span "Ações" at bounding box center [562, 41] width 11 height 9
click at [561, 42] on span "Ações" at bounding box center [562, 41] width 11 height 9
click at [434, 61] on div "r" at bounding box center [433, 59] width 6 height 6
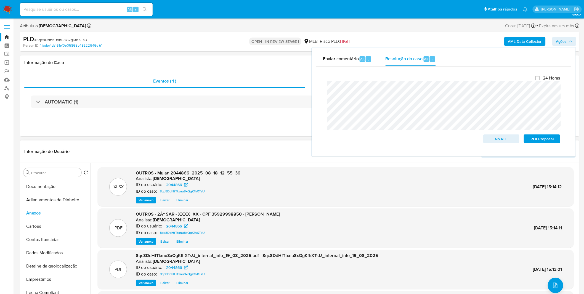
click at [338, 211] on div ".PDF OUTROS - 2Âº SAR - XXXX_XX - CPF 35929998850 - LINO FELIPE MARCHINI Analis…" at bounding box center [336, 228] width 471 height 34
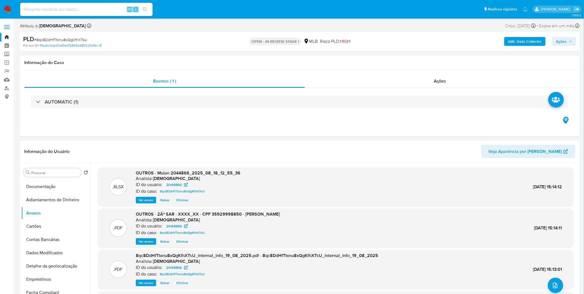
click at [181, 243] on span "Eliminar" at bounding box center [182, 242] width 12 height 6
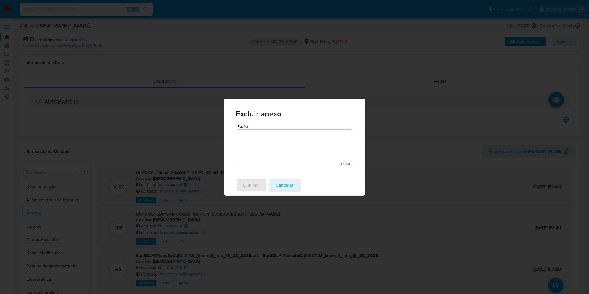
click at [274, 156] on textarea "Razão" at bounding box center [294, 145] width 117 height 31
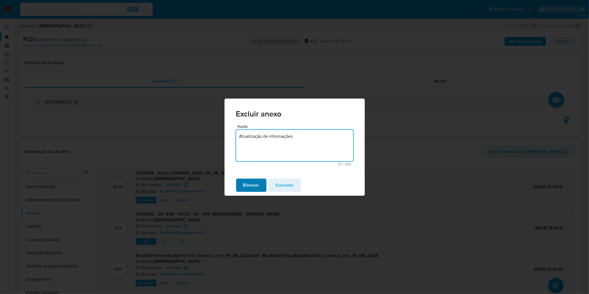
type textarea "Atualização de informações"
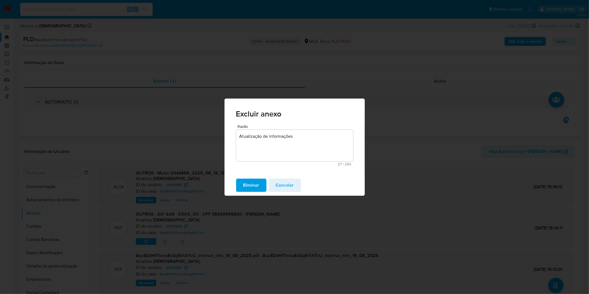
click at [259, 179] on span "Eliminar" at bounding box center [251, 185] width 16 height 12
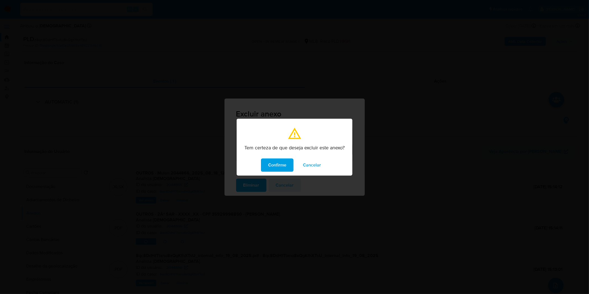
click at [270, 165] on span "Confirme" at bounding box center [277, 165] width 18 height 12
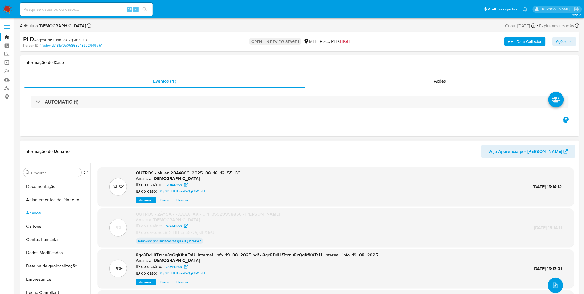
click at [561, 282] on button "upload-file" at bounding box center [555, 285] width 15 height 15
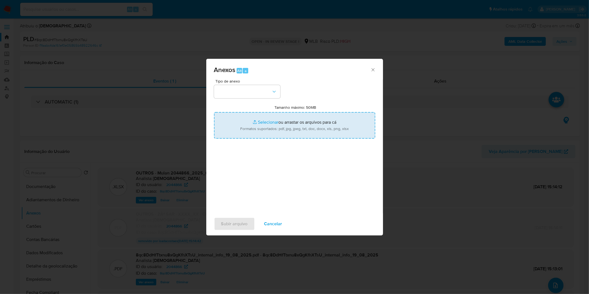
click at [341, 124] on input "Tamanho máximo: 50MB Selecionar arquivos" at bounding box center [294, 125] width 161 height 27
type input "C:\fakepath\2º SAR - XXXX - CPF 35929998850 - LINO FELIPE MARCHINI.pdf"
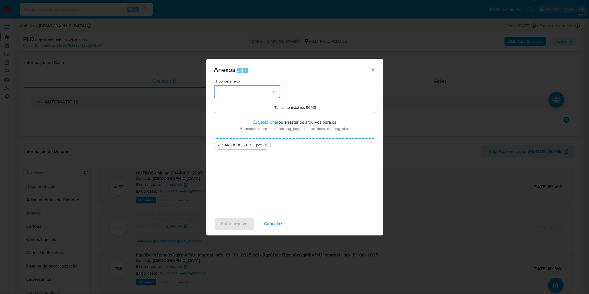
click at [252, 97] on button "button" at bounding box center [247, 91] width 66 height 13
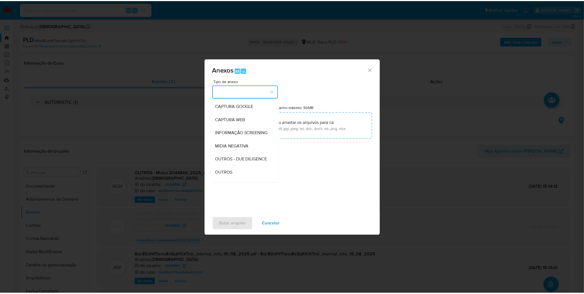
scroll to position [85, 0]
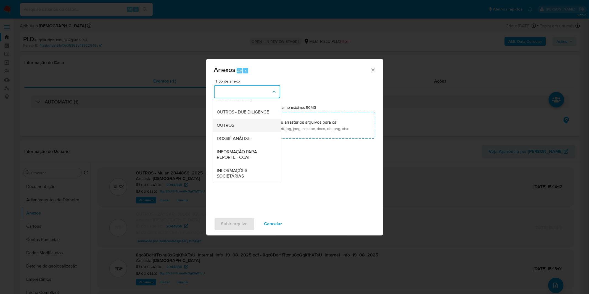
click at [241, 129] on div "OUTROS" at bounding box center [245, 125] width 56 height 13
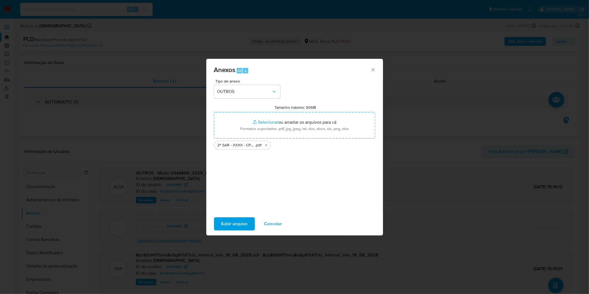
click at [219, 224] on button "Subir arquivo" at bounding box center [234, 223] width 41 height 13
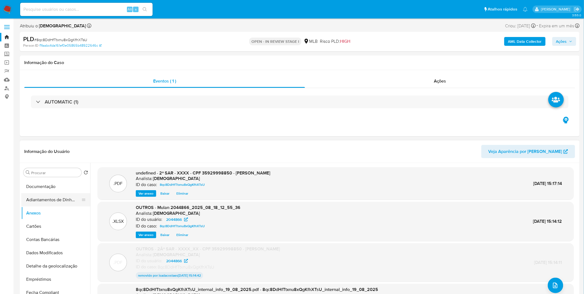
click at [61, 201] on button "Adiantamentos de Dinheiro" at bounding box center [53, 199] width 65 height 13
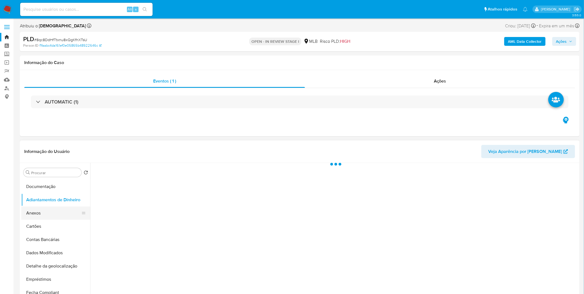
click at [54, 209] on button "Anexos" at bounding box center [53, 213] width 65 height 13
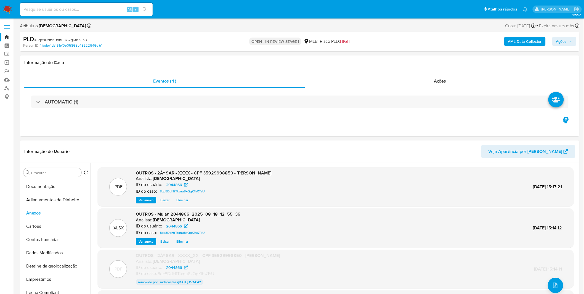
click at [562, 43] on span "Ações" at bounding box center [562, 41] width 11 height 9
click at [558, 40] on span "Ações" at bounding box center [562, 41] width 11 height 9
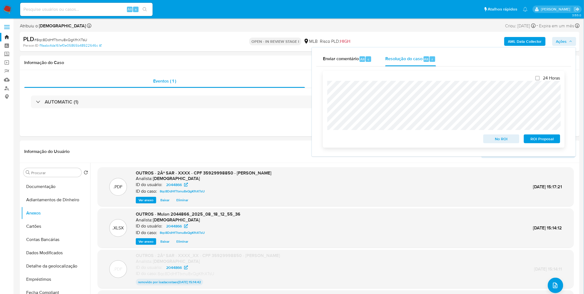
click at [551, 140] on span "ROI Proposal" at bounding box center [542, 139] width 29 height 8
click at [551, 140] on div "ROI Proposal" at bounding box center [541, 137] width 39 height 11
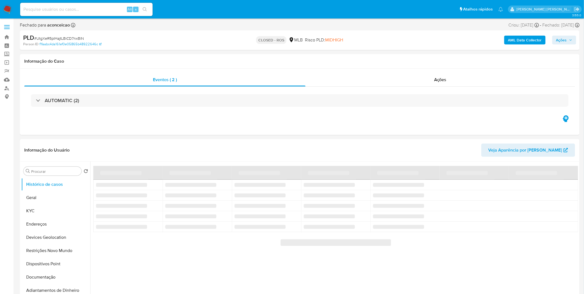
select select "10"
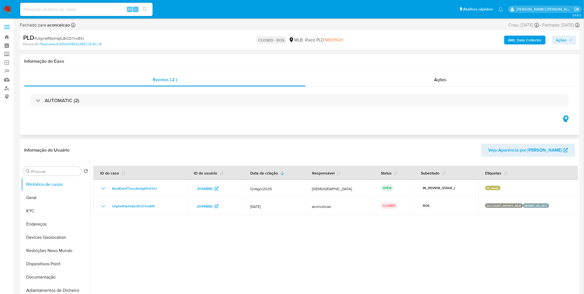
click at [404, 87] on div "AUTOMATIC (2)" at bounding box center [299, 101] width 551 height 28
click at [406, 83] on div "Ações" at bounding box center [441, 79] width 270 height 13
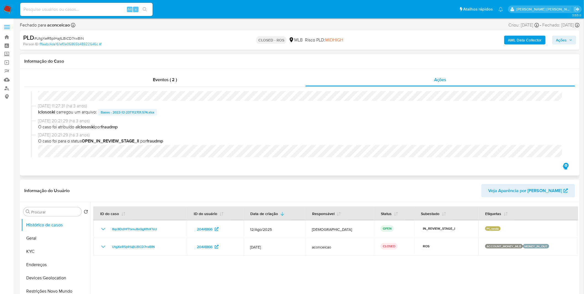
scroll to position [184, 0]
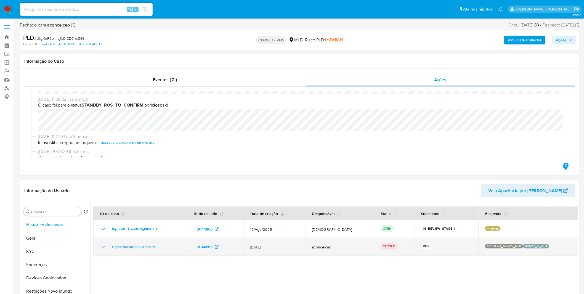
click at [102, 244] on icon "Mostrar/Ocultar" at bounding box center [103, 247] width 7 height 7
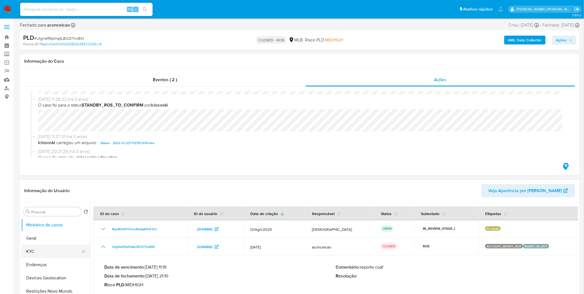
click at [64, 253] on button "KYC" at bounding box center [53, 251] width 65 height 13
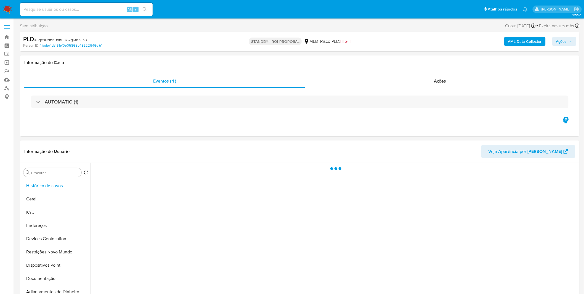
select select "10"
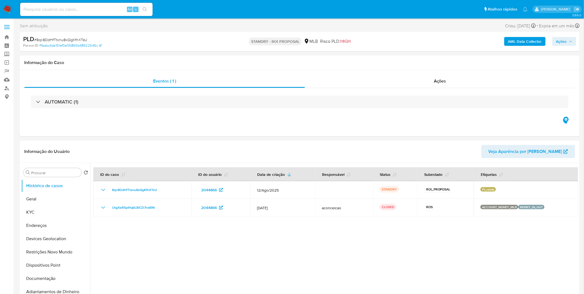
click at [12, 8] on nav "Pausado Ver notificaciones Alt s Atalhos rápidos Presiona las siguientes teclas…" at bounding box center [292, 9] width 584 height 19
click at [6, 10] on img at bounding box center [7, 9] width 9 height 9
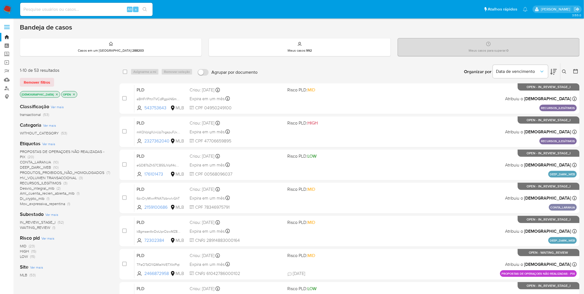
click at [39, 227] on span "WAITING_REVIEW" at bounding box center [35, 228] width 30 height 6
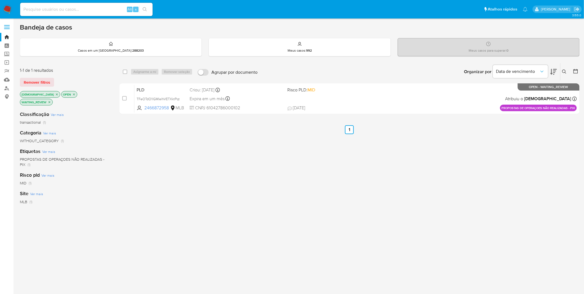
click at [126, 74] on div "select-all-cases-checkbox" at bounding box center [125, 72] width 4 height 6
click at [127, 73] on input "checkbox" at bounding box center [125, 72] width 4 height 4
checkbox input "true"
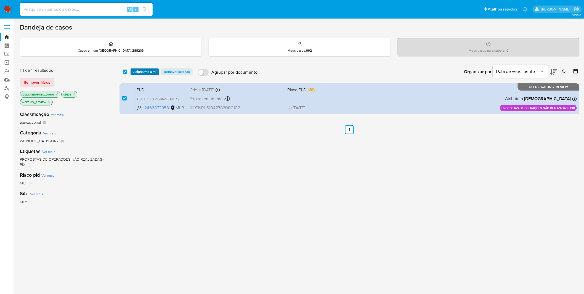
click at [144, 73] on span "Asignarme a mí" at bounding box center [144, 72] width 23 height 6
click at [144, 73] on body "Pausado Ver notificaciones Alt s Atalhos rápidos Presiona las siguientes teclas…" at bounding box center [292, 162] width 584 height 324
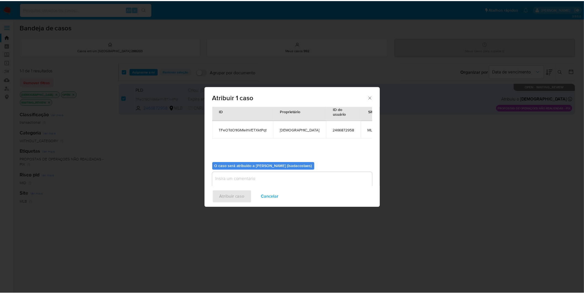
scroll to position [28, 0]
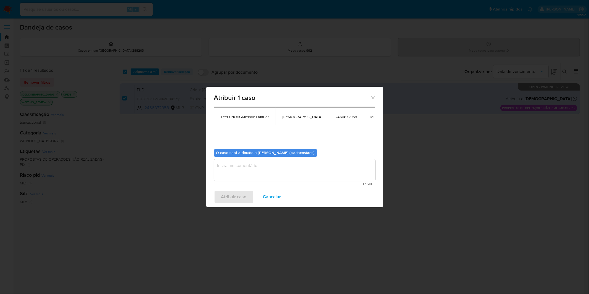
click at [245, 162] on textarea "assign-modal" at bounding box center [294, 170] width 161 height 22
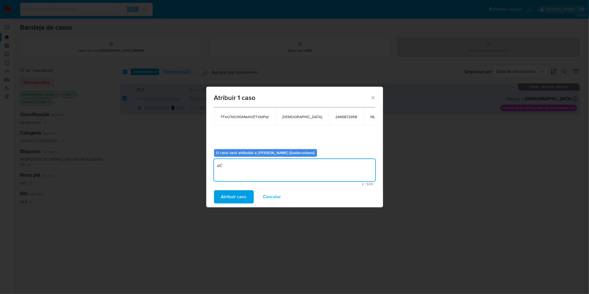
type textarea "o"
type textarea "Comprovação de renda via chat"
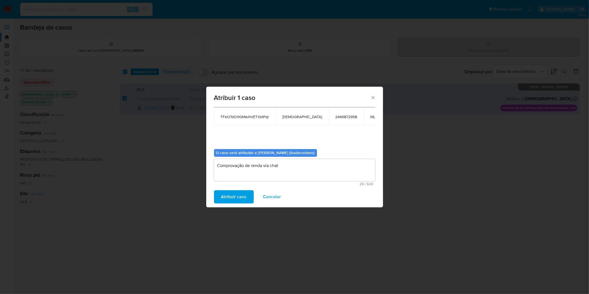
click at [233, 198] on span "Atribuir caso" at bounding box center [233, 197] width 25 height 12
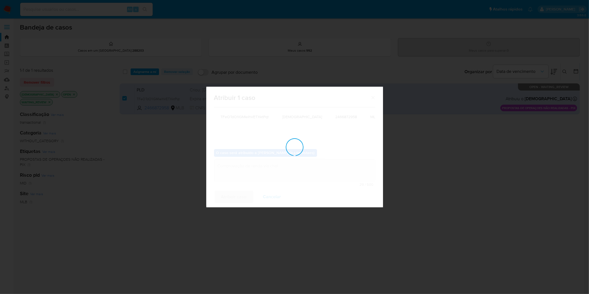
checkbox input "false"
